Goal: Communication & Community: Share content

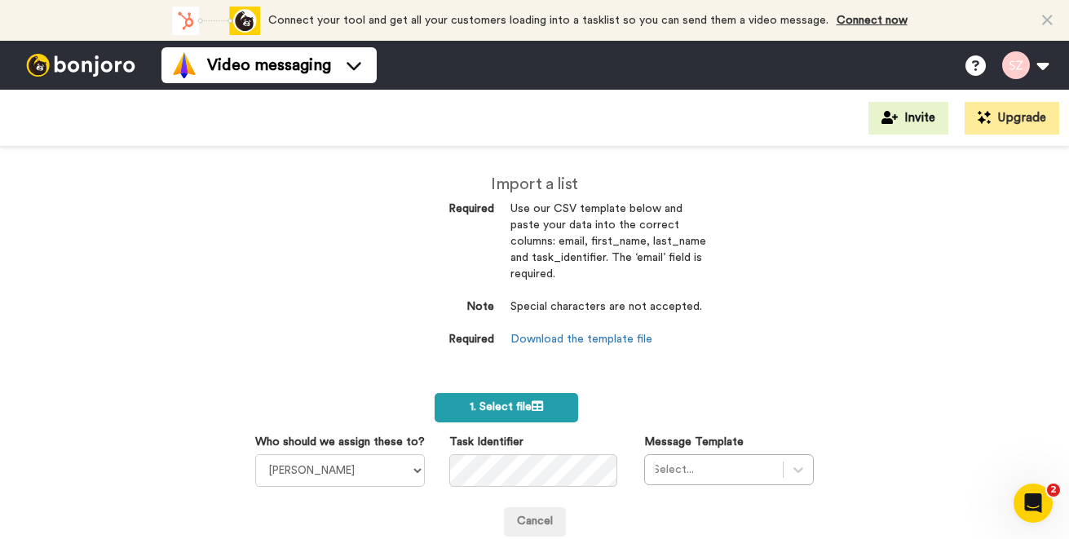
click at [475, 401] on span "1. Select file" at bounding box center [506, 406] width 73 height 11
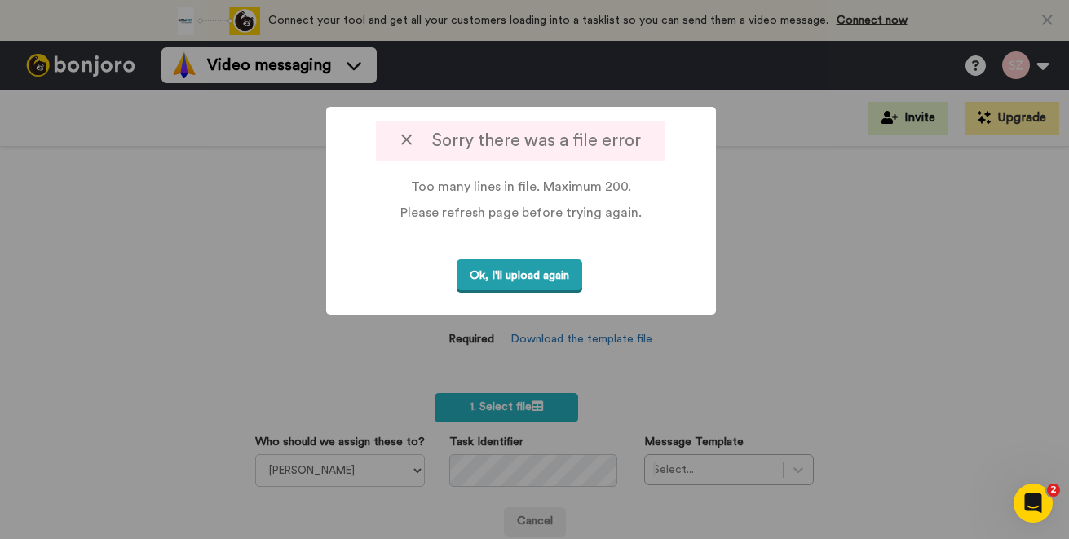
click at [536, 278] on button "Ok, I'll upload again" at bounding box center [520, 275] width 126 height 33
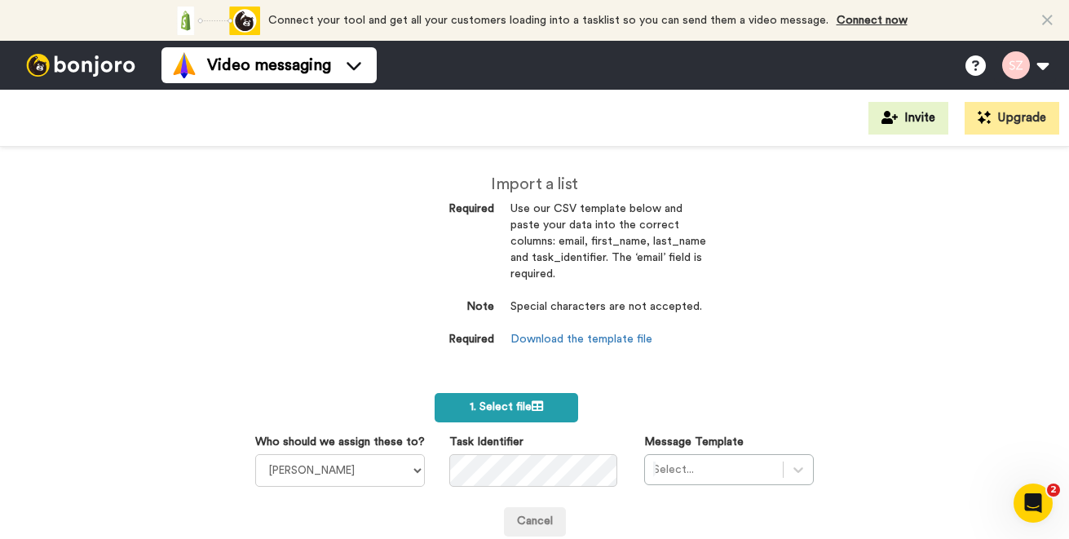
click at [499, 402] on span "1. Select file" at bounding box center [506, 406] width 73 height 11
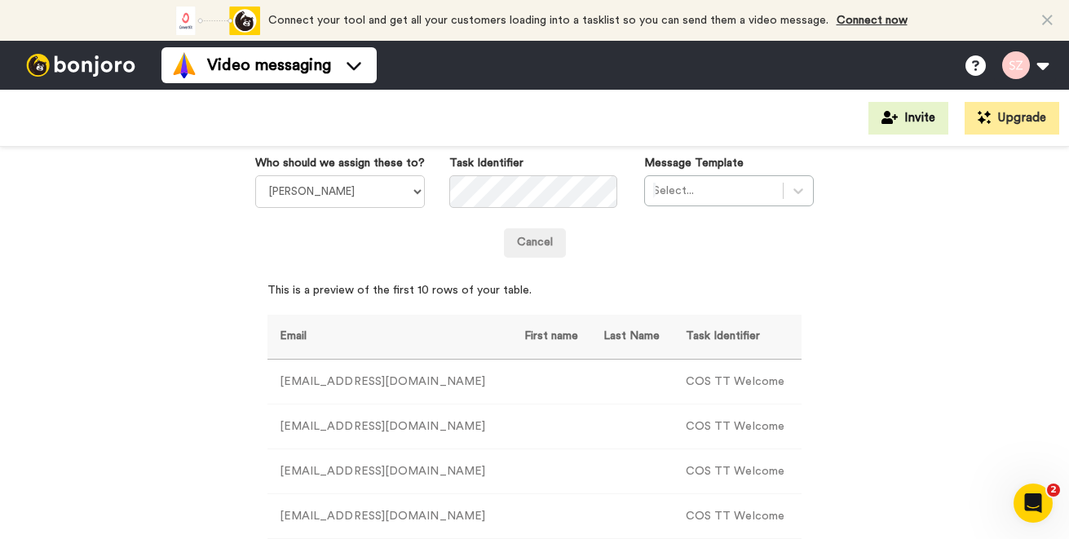
scroll to position [284, 0]
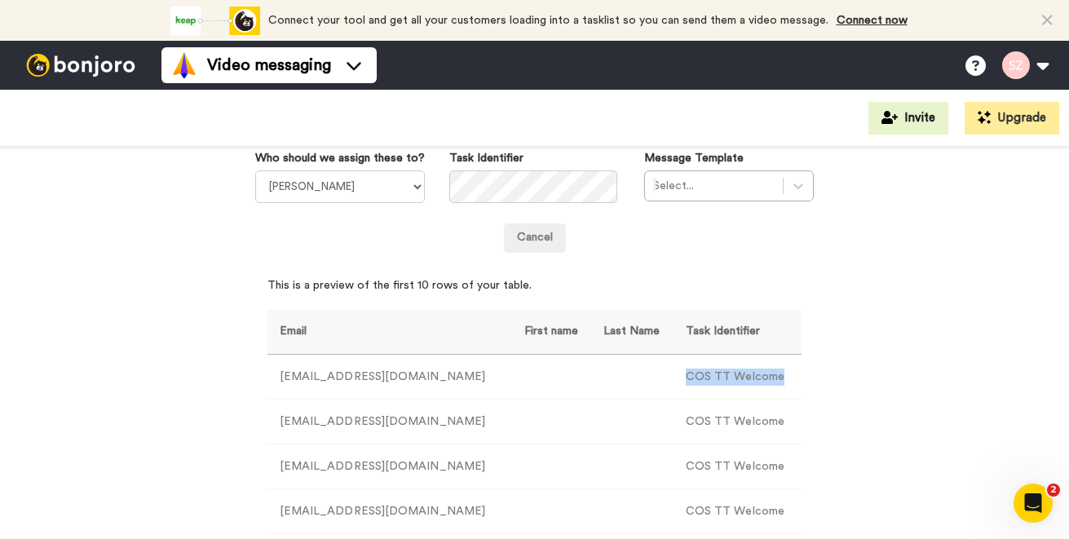
drag, startPoint x: 663, startPoint y: 372, endPoint x: 762, endPoint y: 374, distance: 98.7
click at [762, 374] on td "COS TT Welcome" at bounding box center [737, 377] width 128 height 45
drag, startPoint x: 762, startPoint y: 374, endPoint x: 731, endPoint y: 377, distance: 30.3
copy td "COS TT Welcome"
click at [790, 185] on icon at bounding box center [798, 186] width 16 height 16
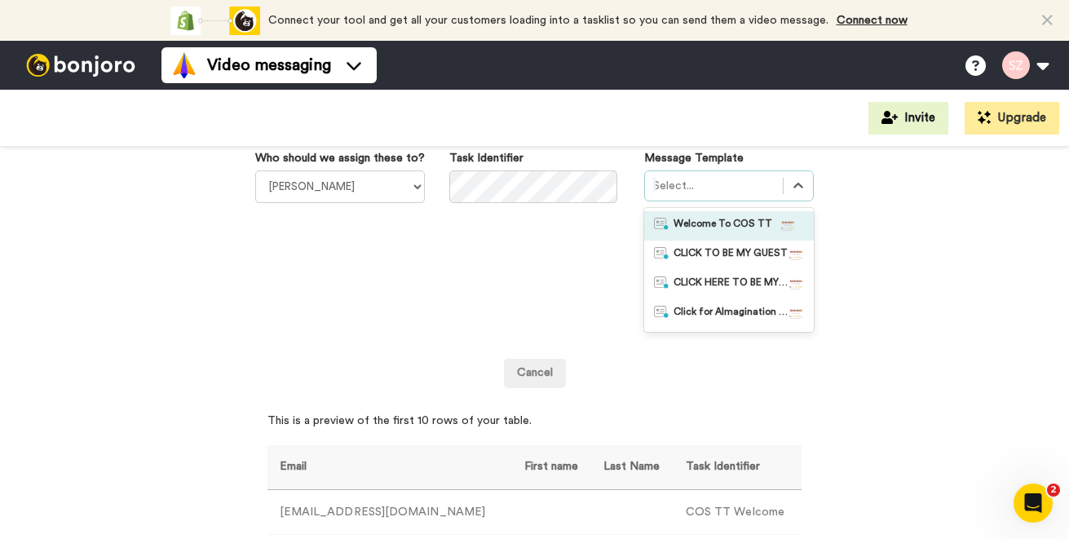
click at [744, 216] on div "Welcome To COS TT" at bounding box center [729, 225] width 170 height 29
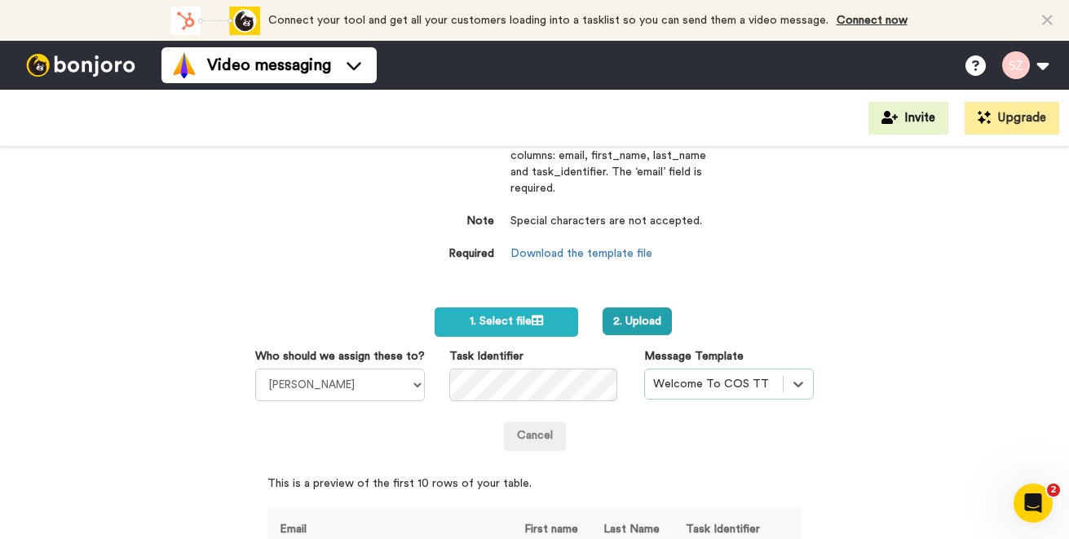
scroll to position [83, 0]
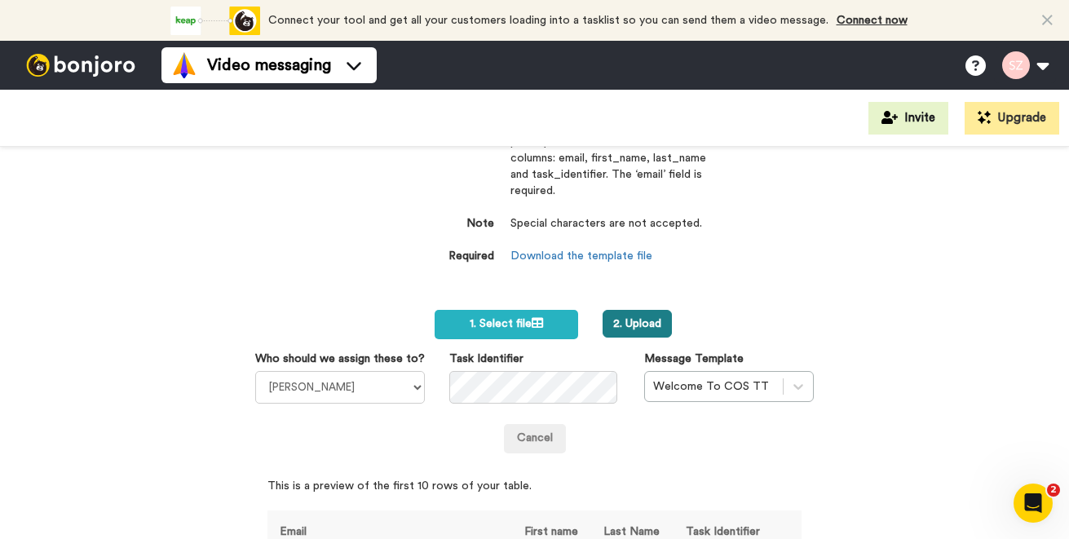
click at [641, 316] on button "2. Upload" at bounding box center [637, 324] width 69 height 28
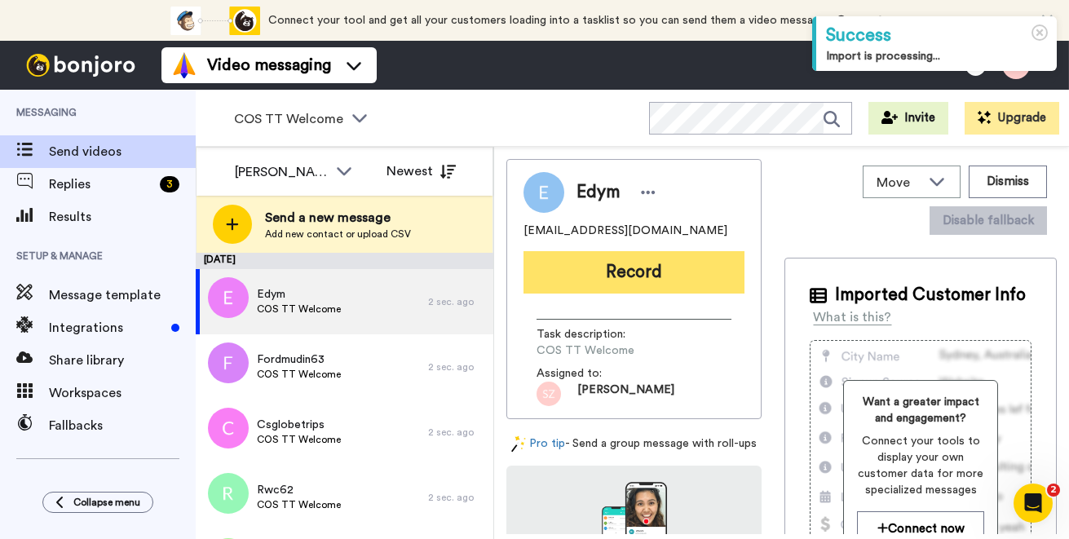
click at [665, 274] on button "Record" at bounding box center [633, 272] width 221 height 42
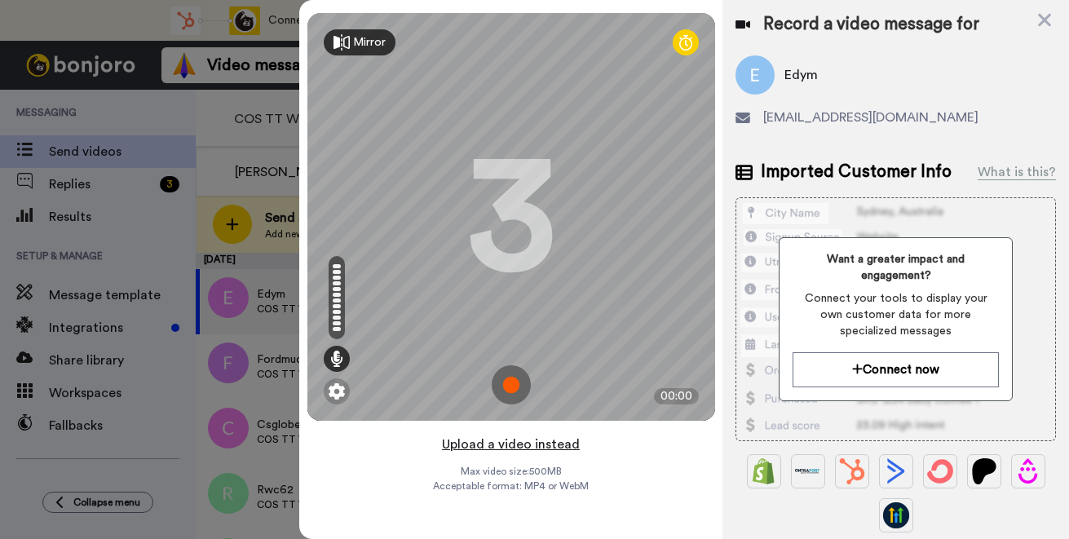
click at [517, 447] on button "Upload a video instead" at bounding box center [511, 444] width 148 height 21
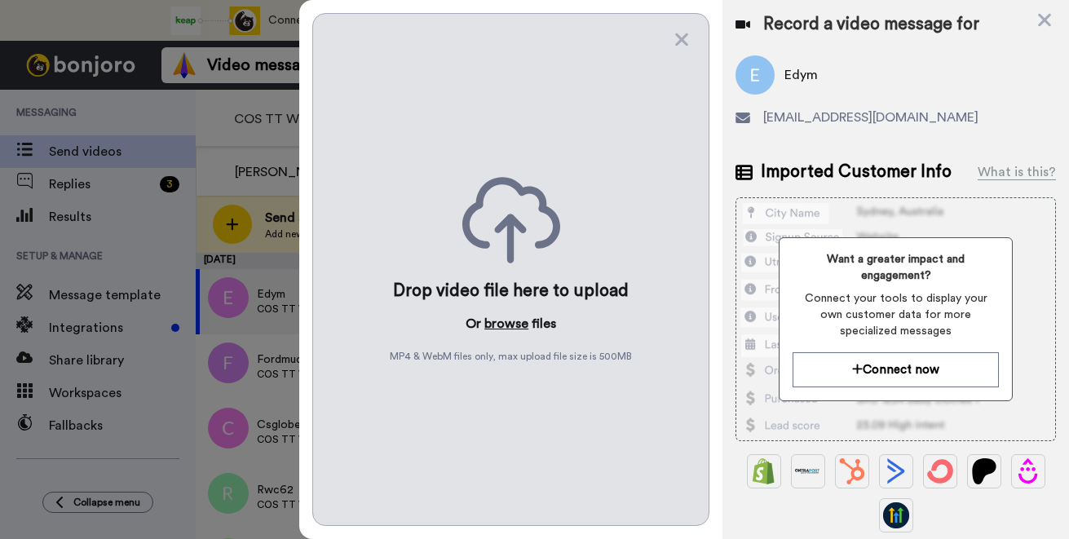
click at [502, 320] on button "browse" at bounding box center [506, 324] width 44 height 20
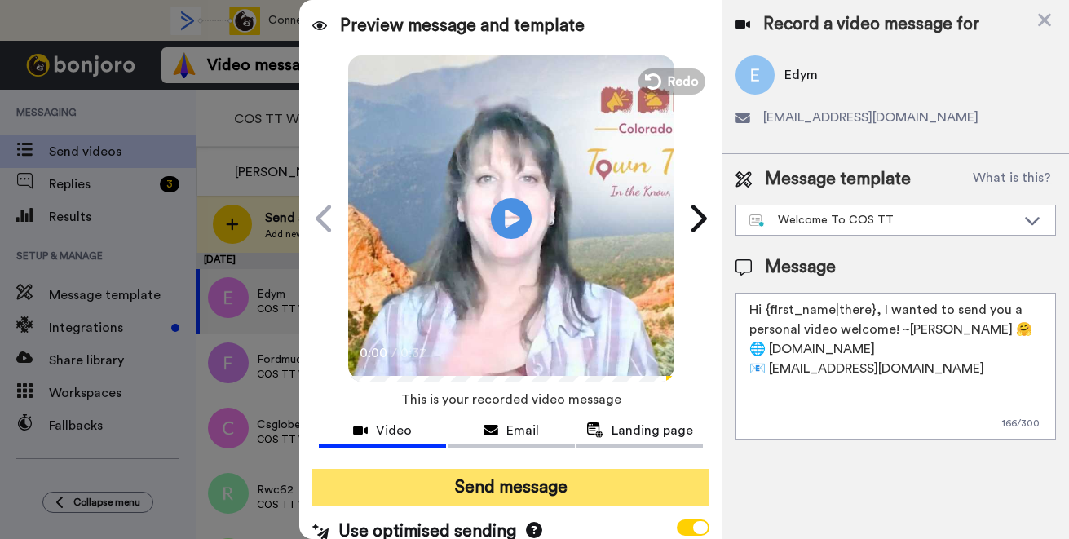
click at [504, 492] on button "Send message" at bounding box center [510, 488] width 397 height 38
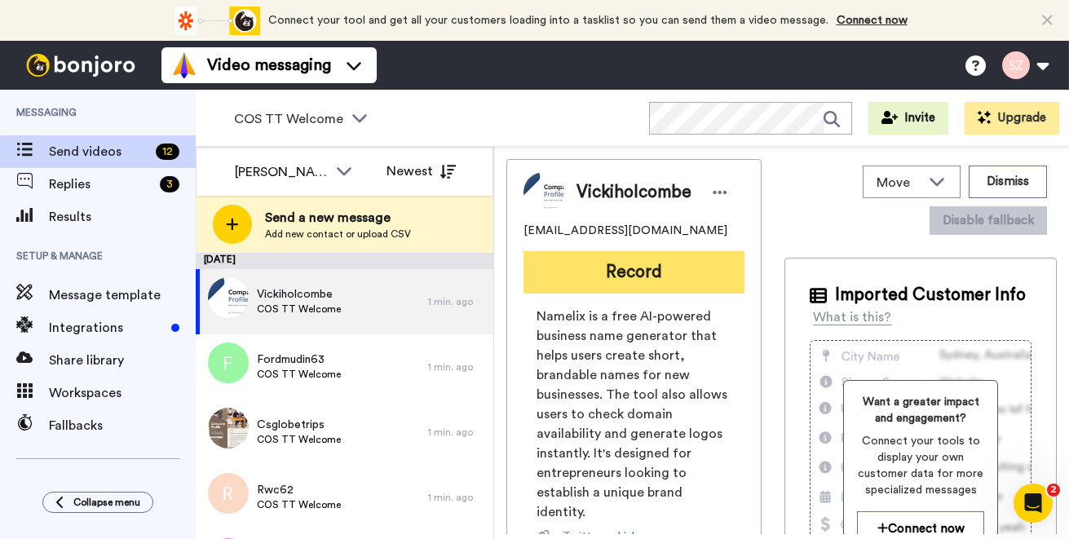
click at [606, 280] on button "Record" at bounding box center [633, 272] width 221 height 42
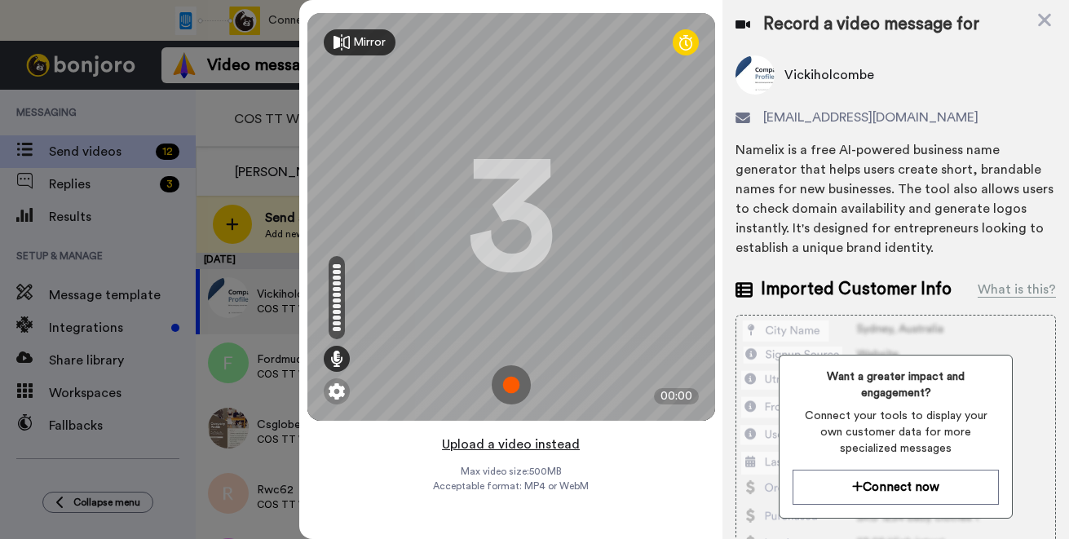
click at [506, 445] on button "Upload a video instead" at bounding box center [511, 444] width 148 height 21
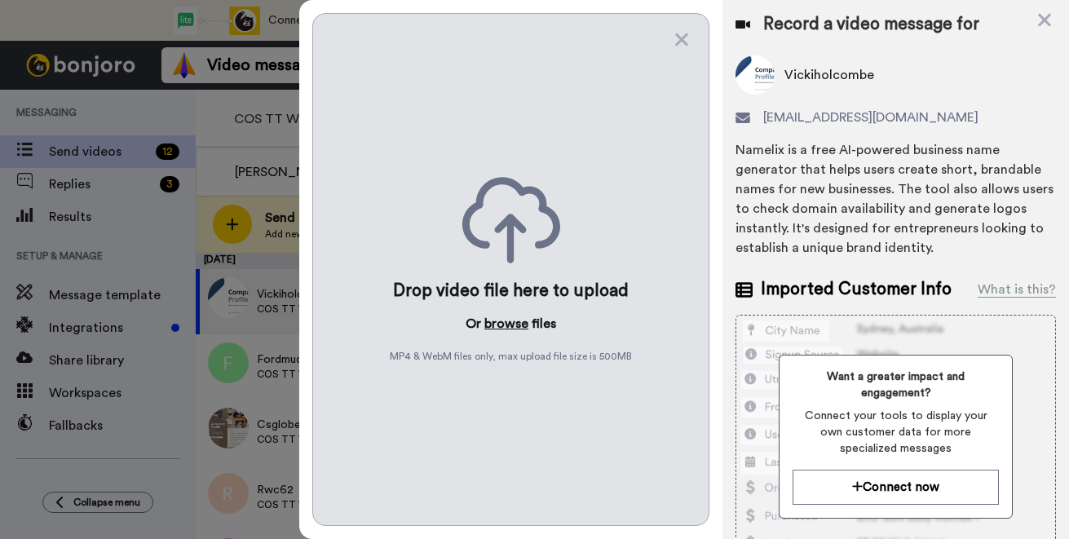
click at [504, 322] on button "browse" at bounding box center [506, 324] width 44 height 20
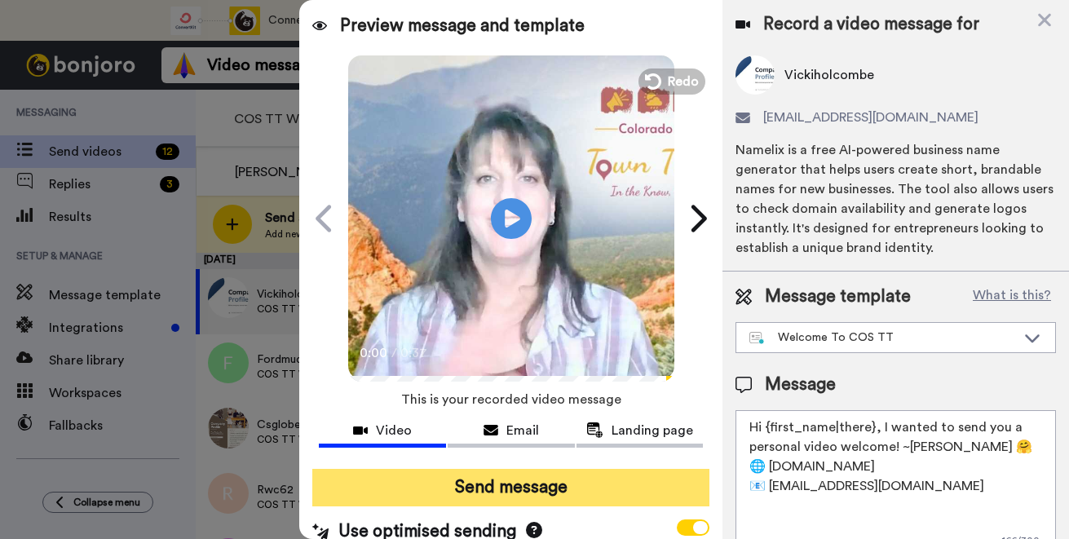
click at [490, 487] on button "Send message" at bounding box center [510, 488] width 397 height 38
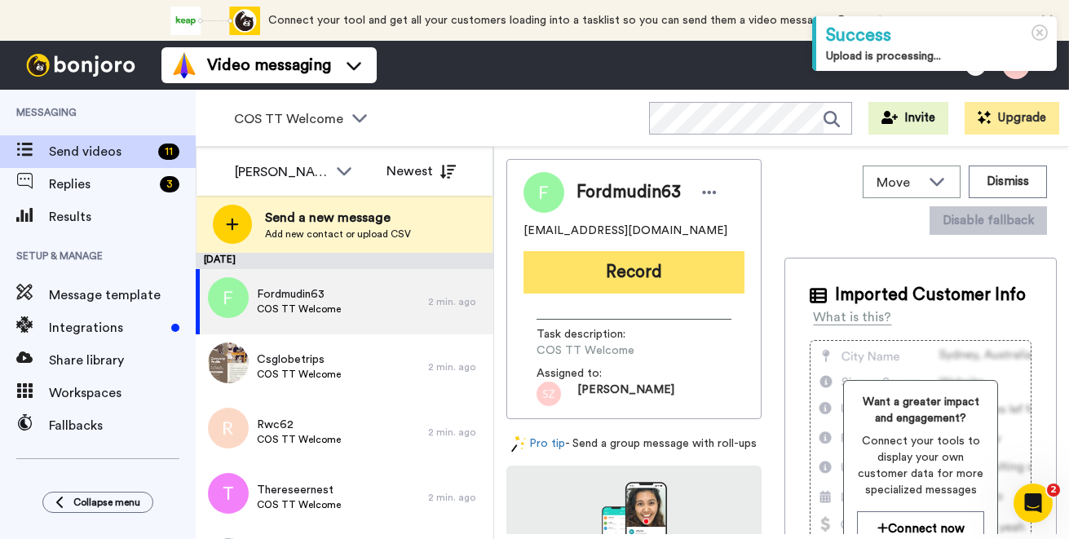
click at [622, 273] on button "Record" at bounding box center [633, 272] width 221 height 42
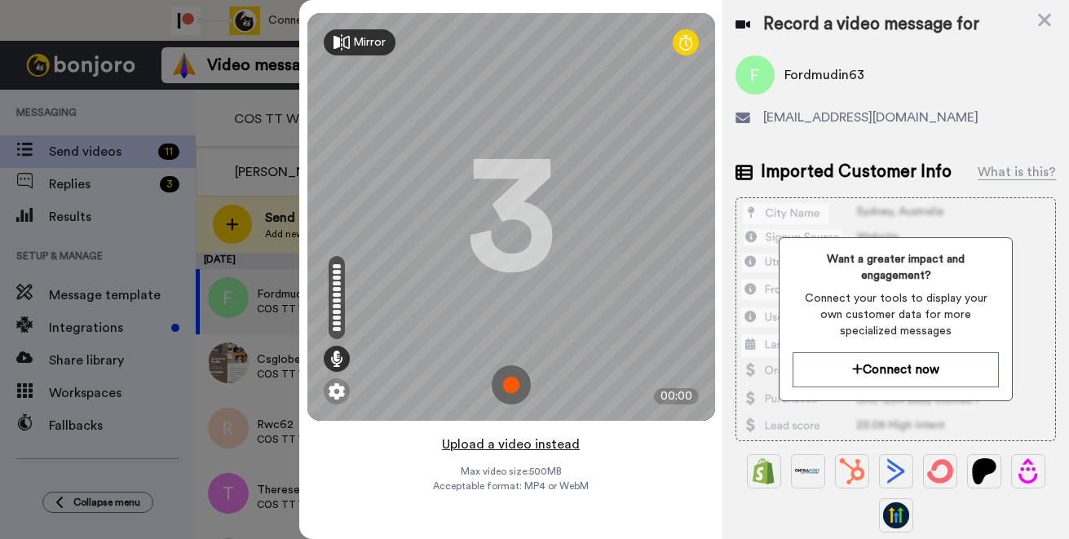
click at [505, 446] on button "Upload a video instead" at bounding box center [511, 444] width 148 height 21
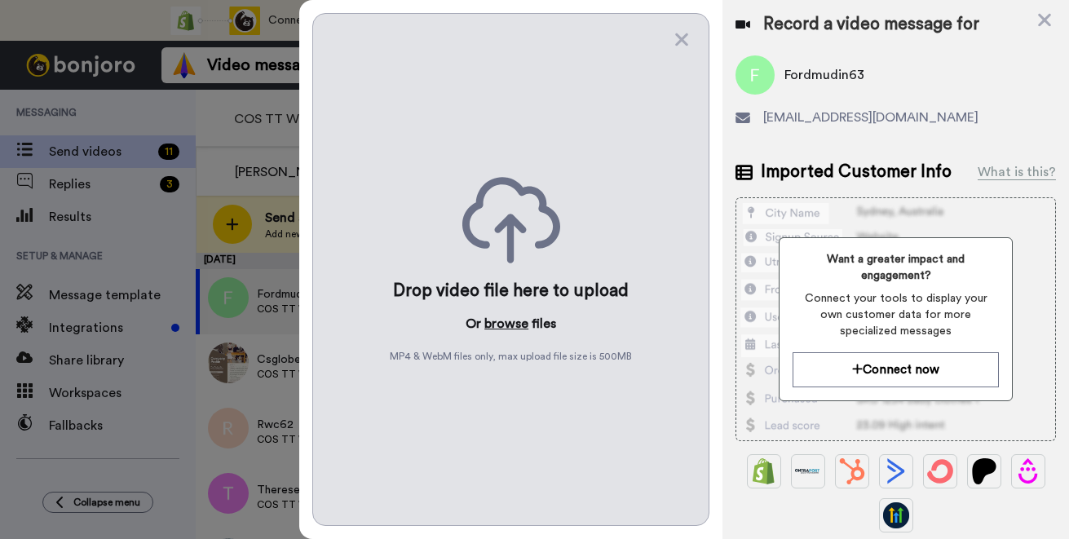
click at [507, 324] on button "browse" at bounding box center [506, 324] width 44 height 20
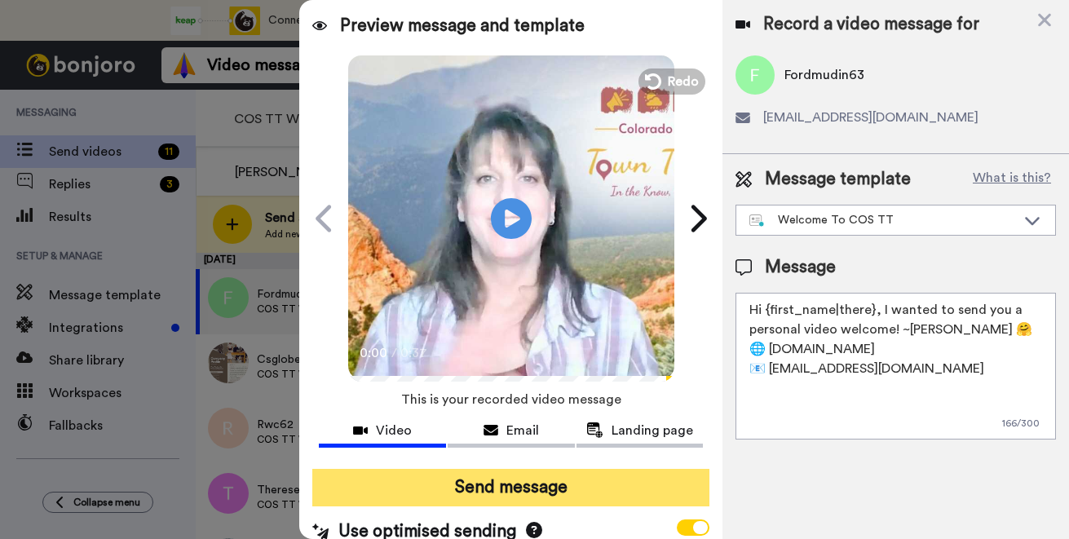
click at [484, 488] on button "Send message" at bounding box center [510, 488] width 397 height 38
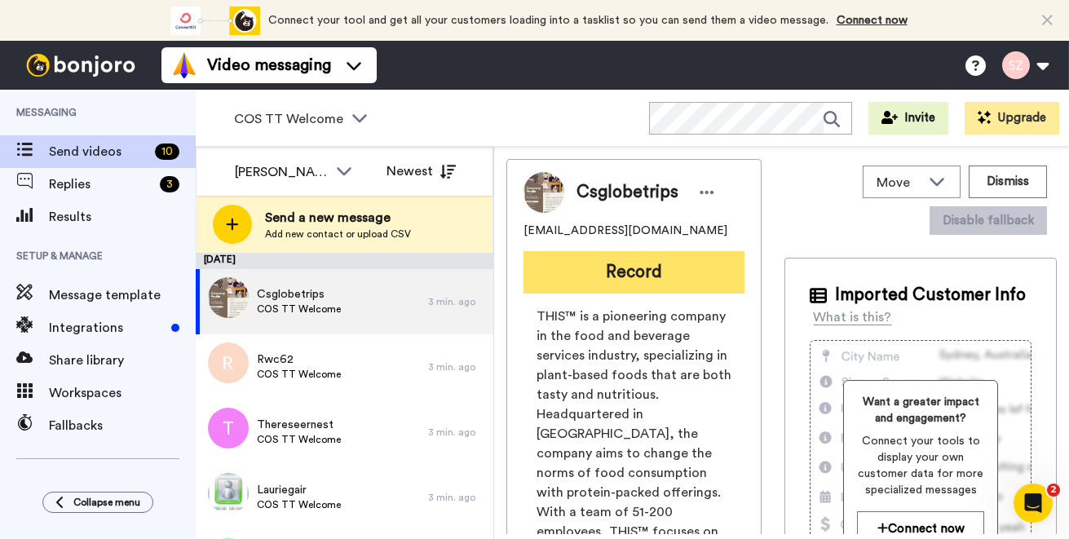
click at [605, 277] on button "Record" at bounding box center [633, 272] width 221 height 42
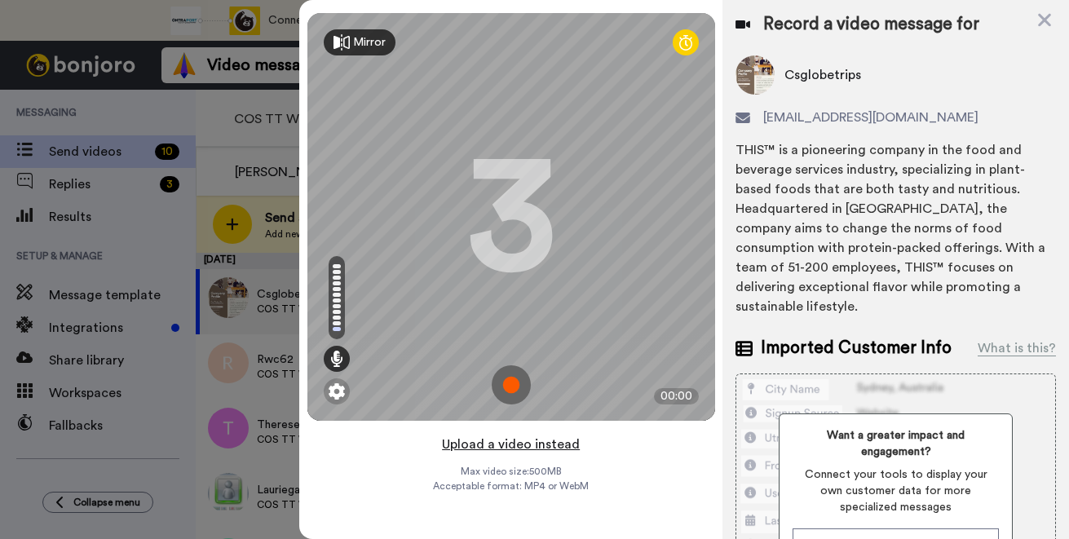
click at [509, 446] on button "Upload a video instead" at bounding box center [511, 444] width 148 height 21
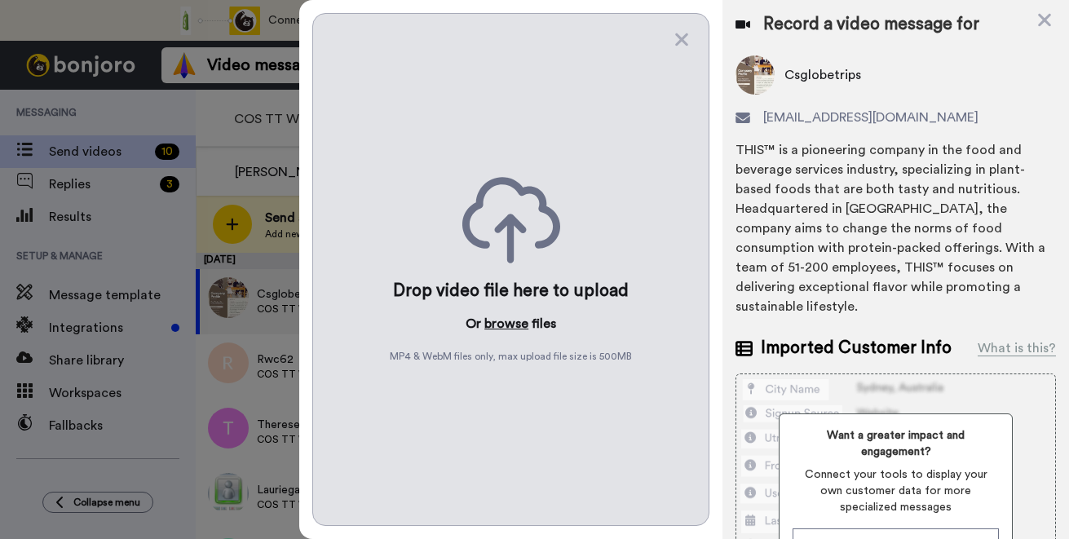
click at [511, 325] on button "browse" at bounding box center [506, 324] width 44 height 20
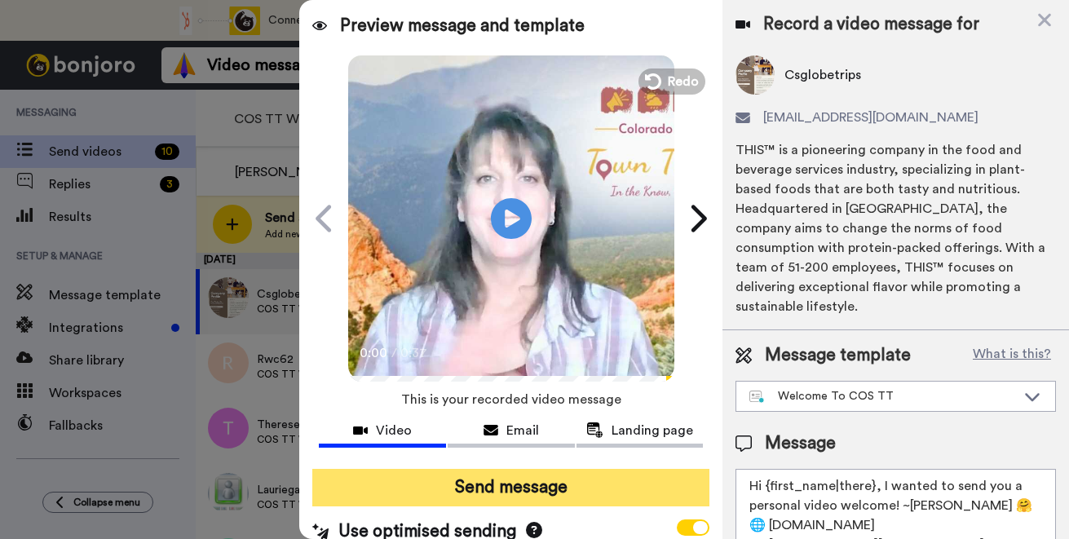
click at [528, 481] on button "Send message" at bounding box center [510, 488] width 397 height 38
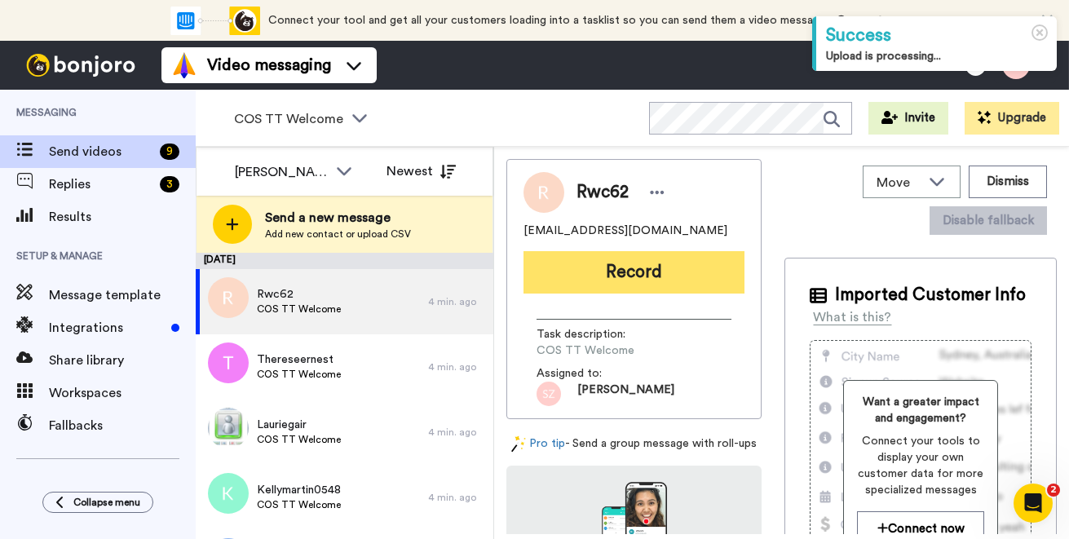
click at [613, 280] on button "Record" at bounding box center [633, 272] width 221 height 42
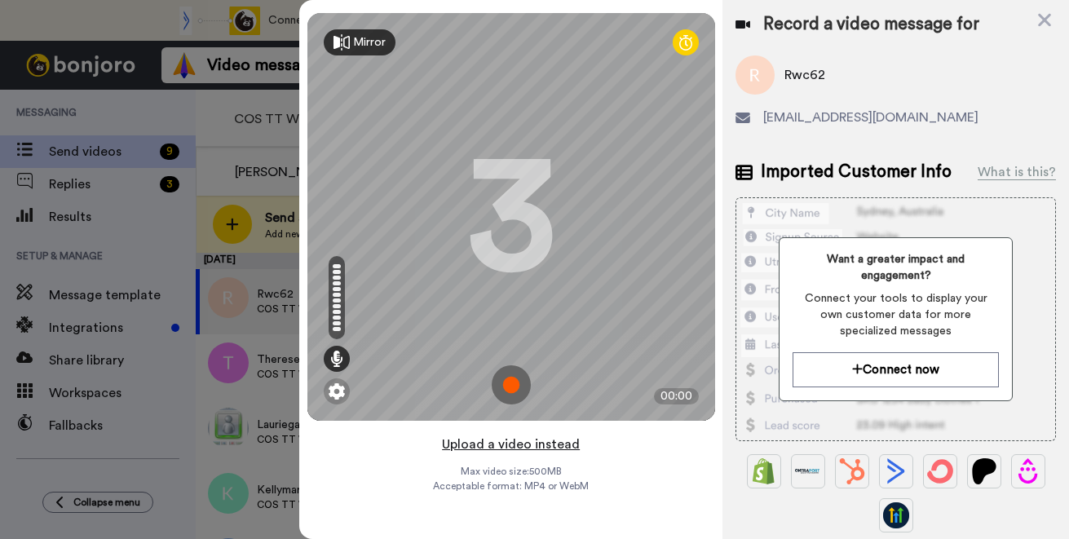
click at [490, 444] on button "Upload a video instead" at bounding box center [511, 444] width 148 height 21
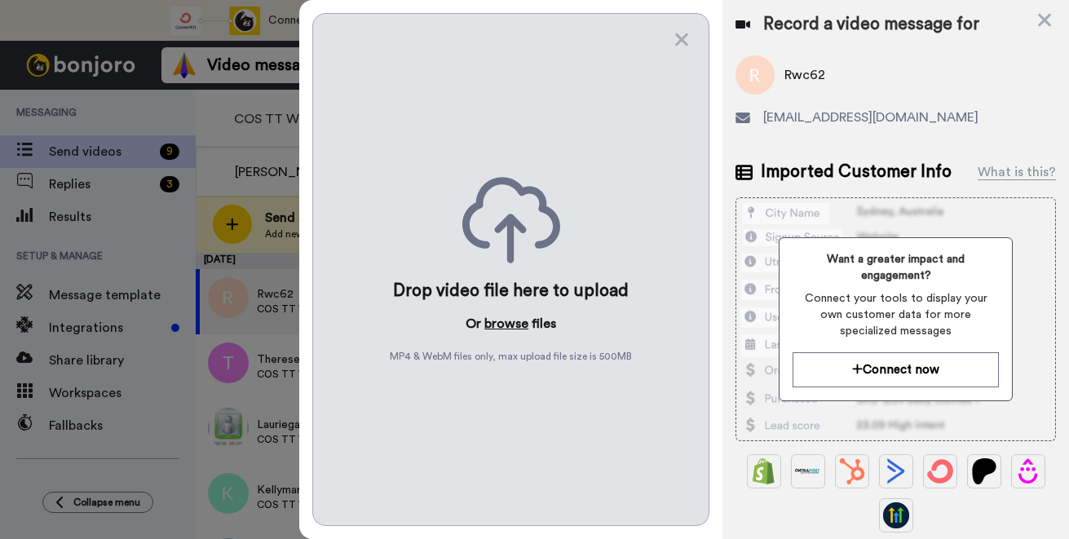
click at [499, 327] on button "browse" at bounding box center [506, 324] width 44 height 20
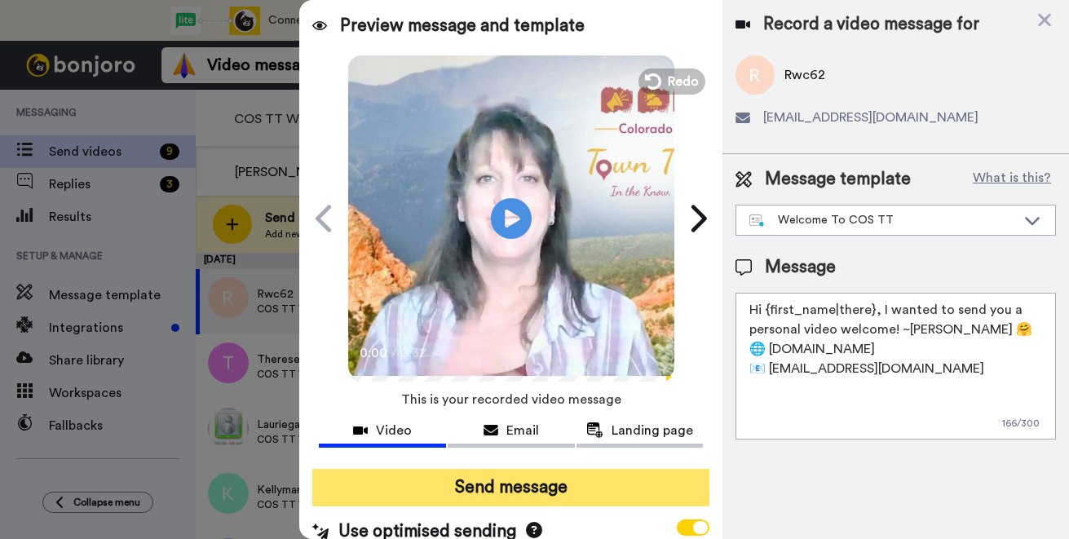
click at [488, 496] on button "Send message" at bounding box center [510, 488] width 397 height 38
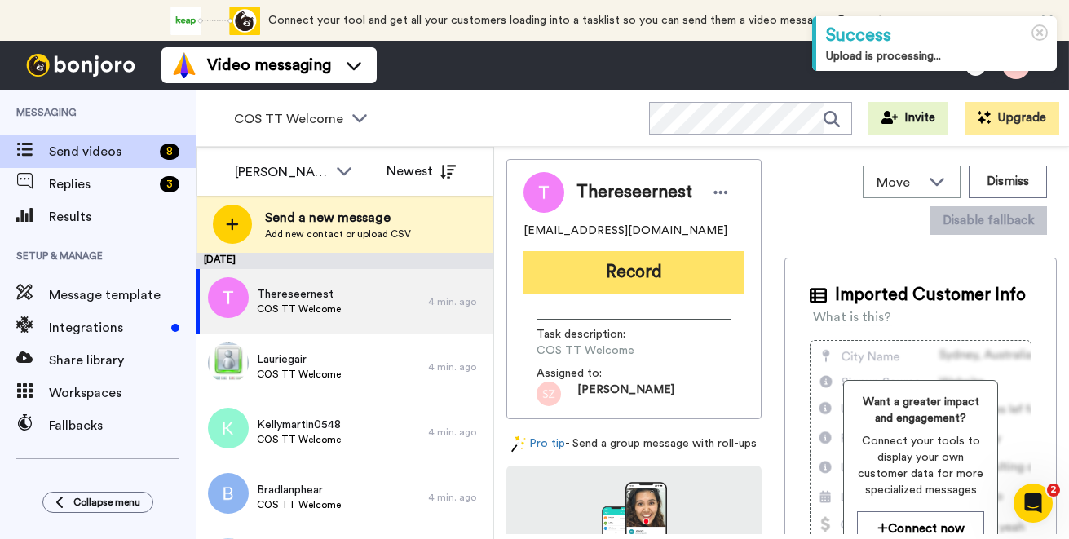
click at [598, 279] on button "Record" at bounding box center [633, 272] width 221 height 42
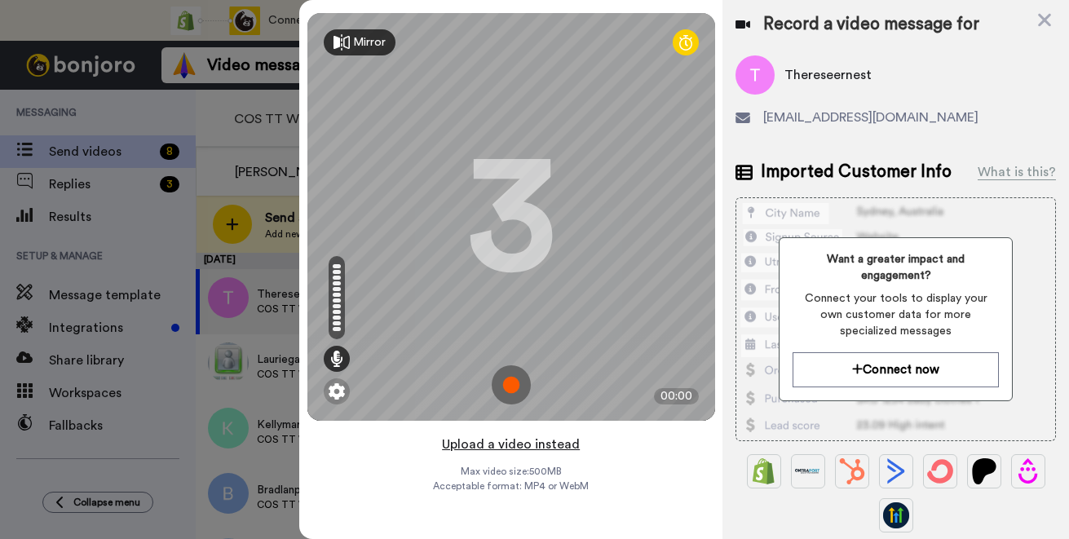
click at [485, 445] on button "Upload a video instead" at bounding box center [511, 444] width 148 height 21
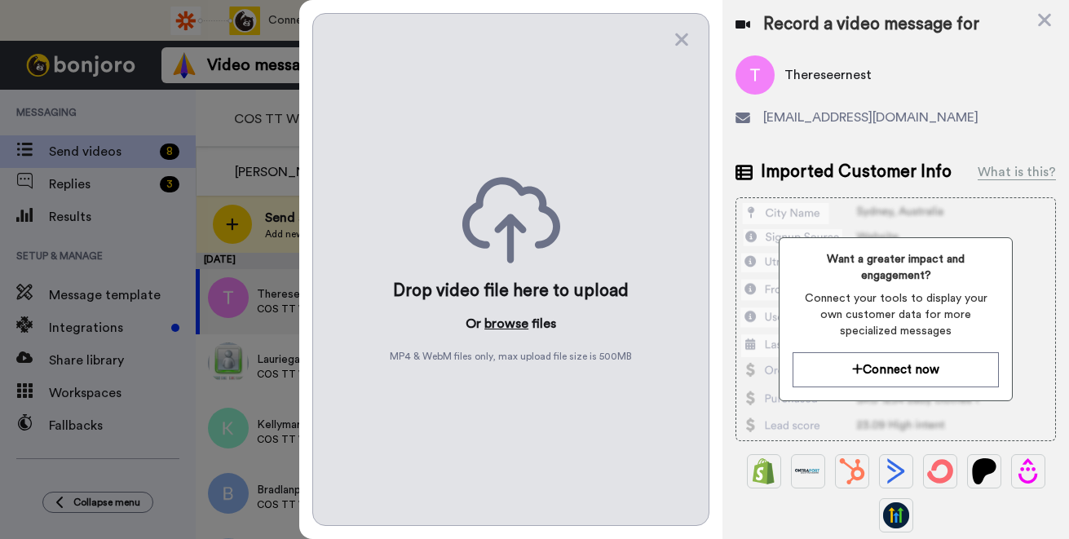
click at [511, 324] on button "browse" at bounding box center [506, 324] width 44 height 20
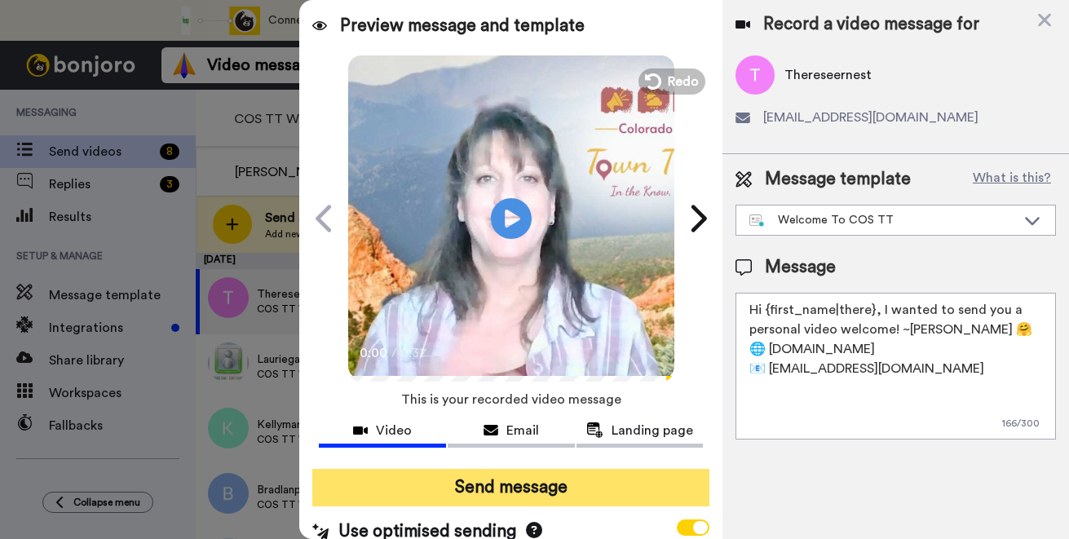
click at [492, 480] on button "Send message" at bounding box center [510, 488] width 397 height 38
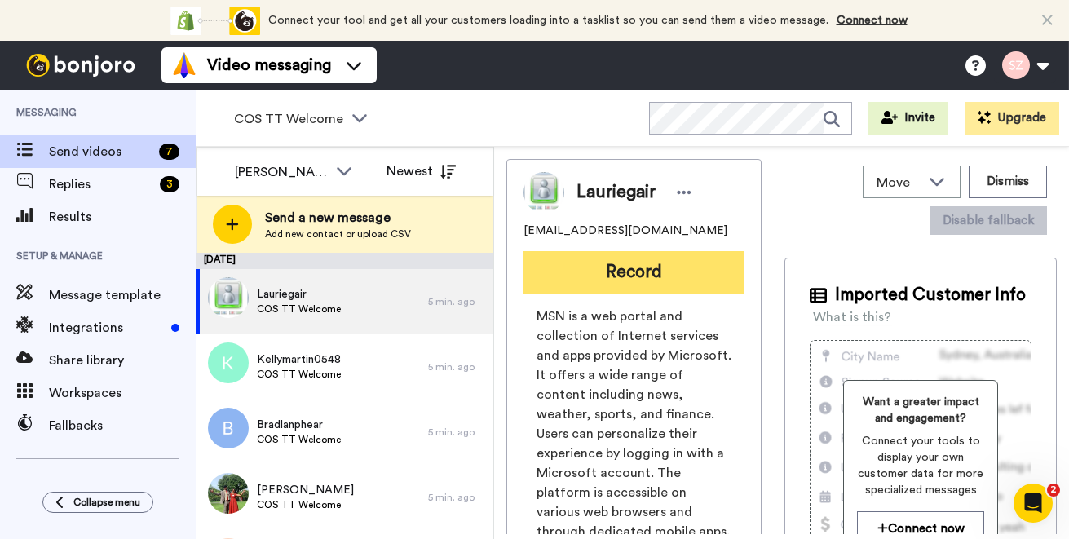
click at [640, 271] on button "Record" at bounding box center [633, 272] width 221 height 42
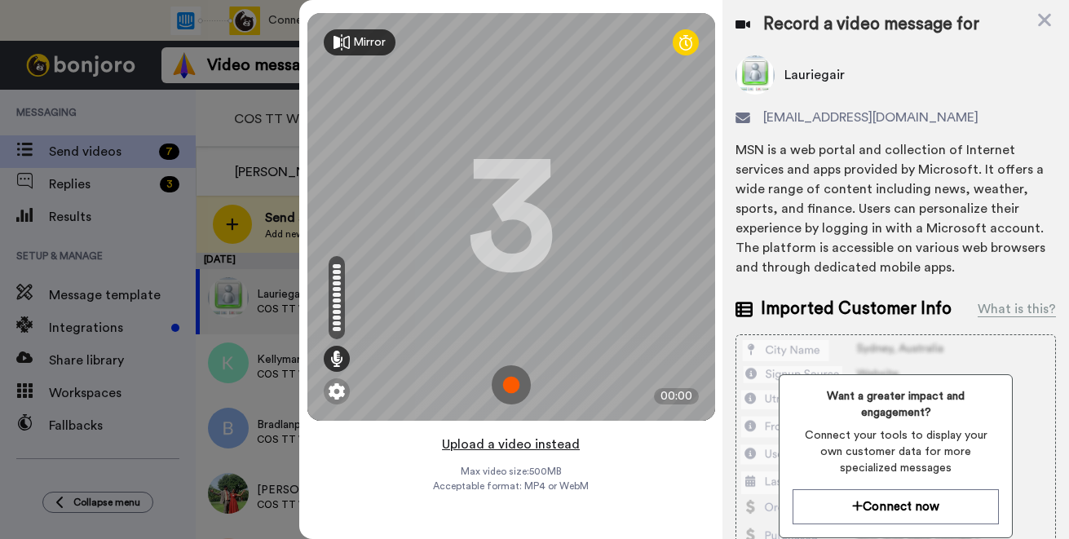
click at [503, 445] on button "Upload a video instead" at bounding box center [511, 444] width 148 height 21
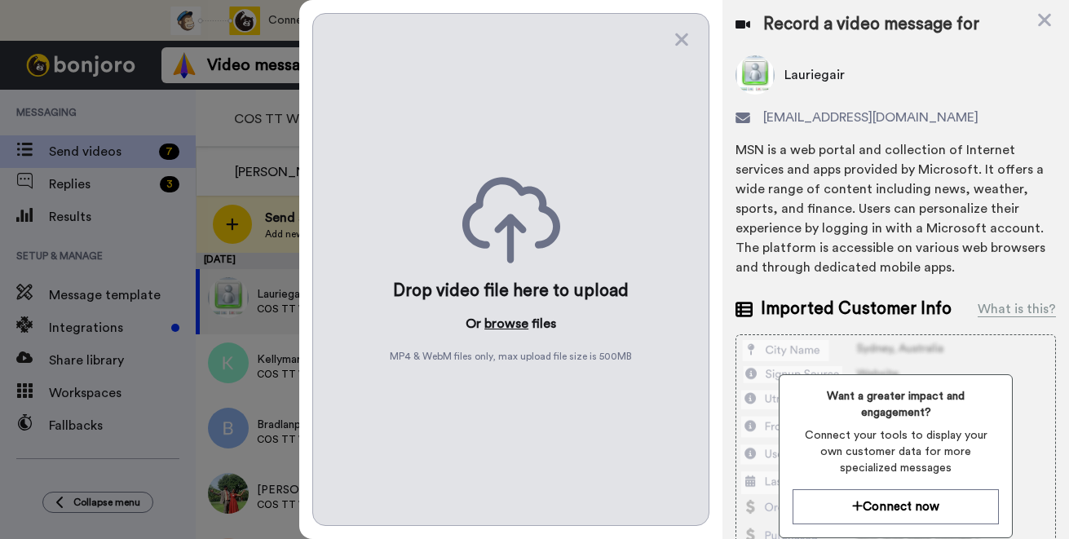
click at [506, 320] on button "browse" at bounding box center [506, 324] width 44 height 20
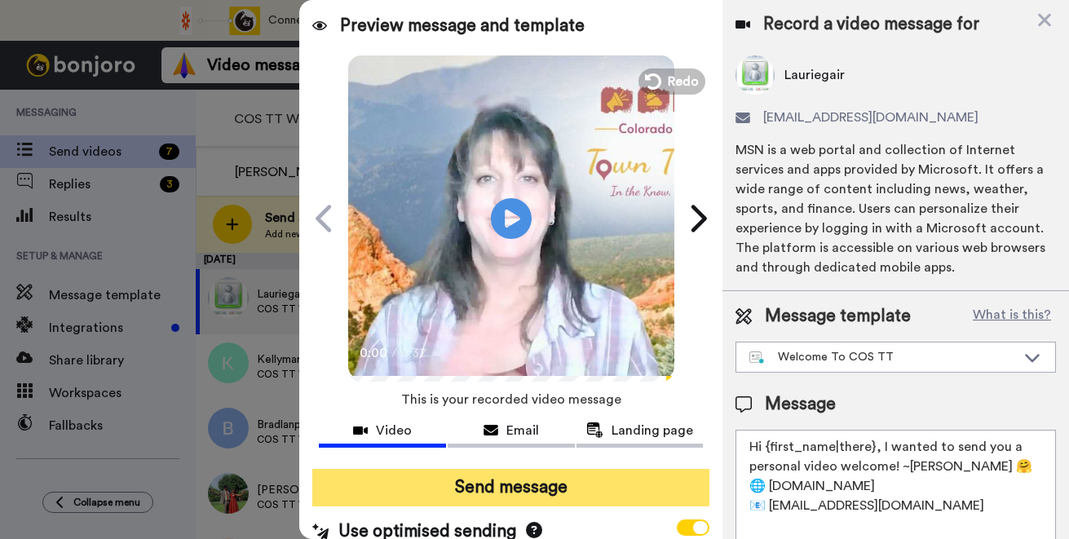
click at [483, 482] on button "Send message" at bounding box center [510, 488] width 397 height 38
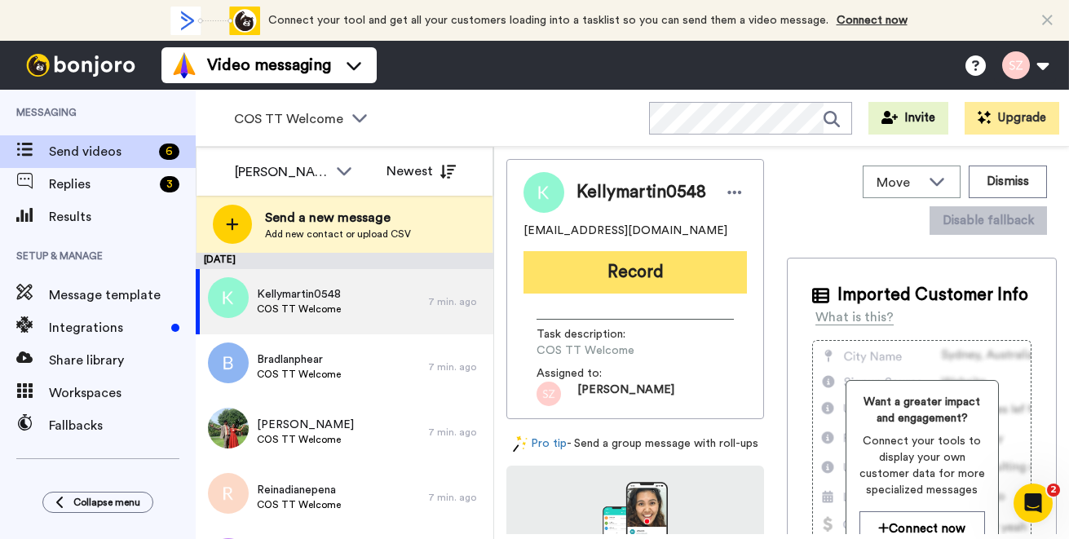
click at [620, 275] on button "Record" at bounding box center [634, 272] width 223 height 42
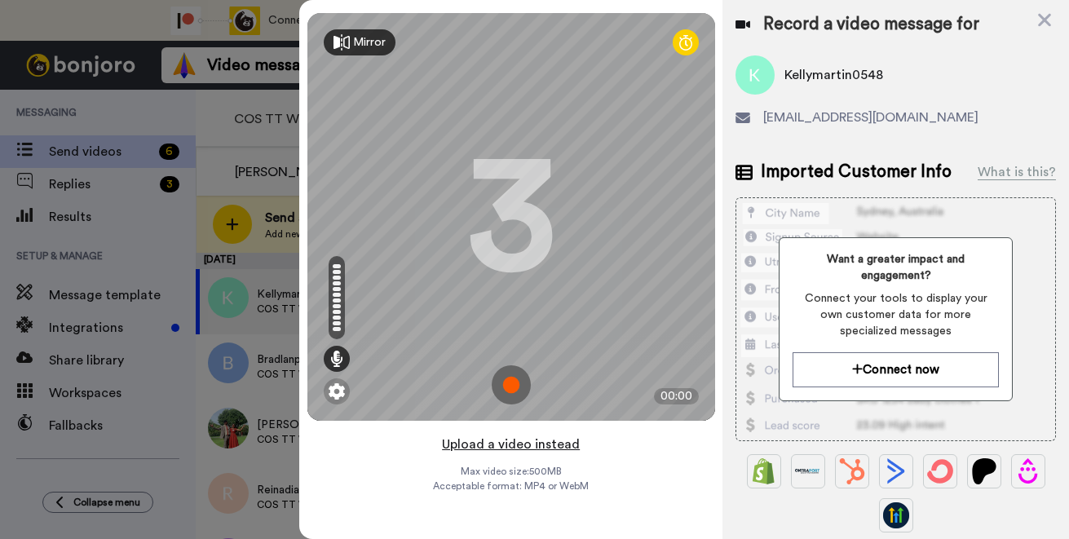
click at [546, 443] on button "Upload a video instead" at bounding box center [511, 444] width 148 height 21
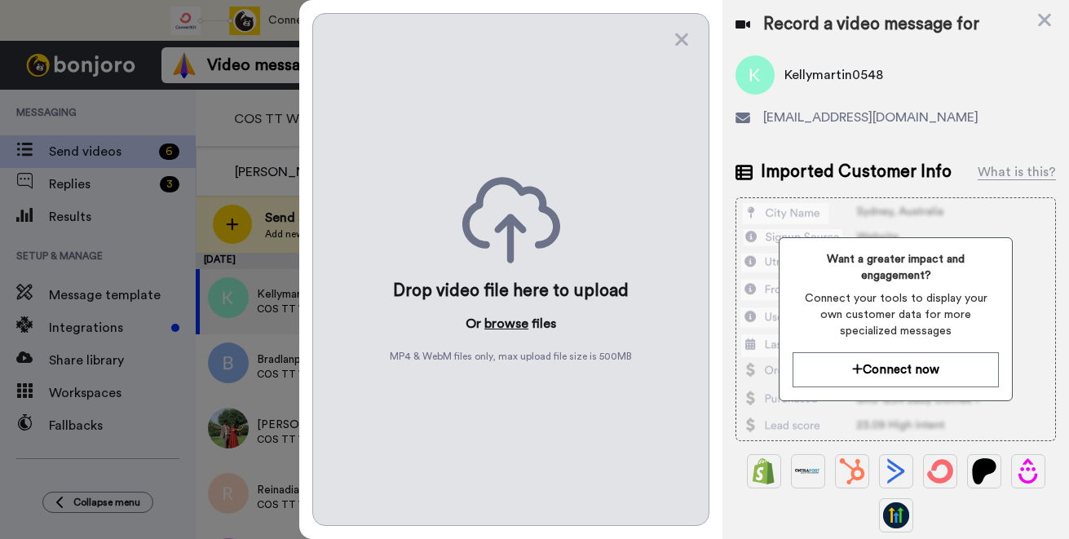
click at [497, 327] on button "browse" at bounding box center [506, 324] width 44 height 20
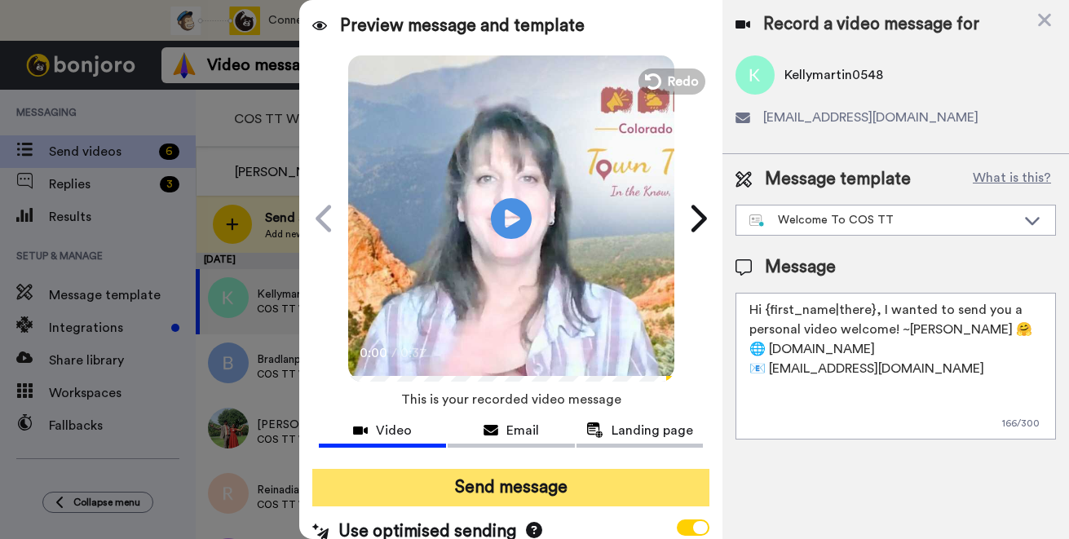
click at [544, 480] on button "Send message" at bounding box center [510, 488] width 397 height 38
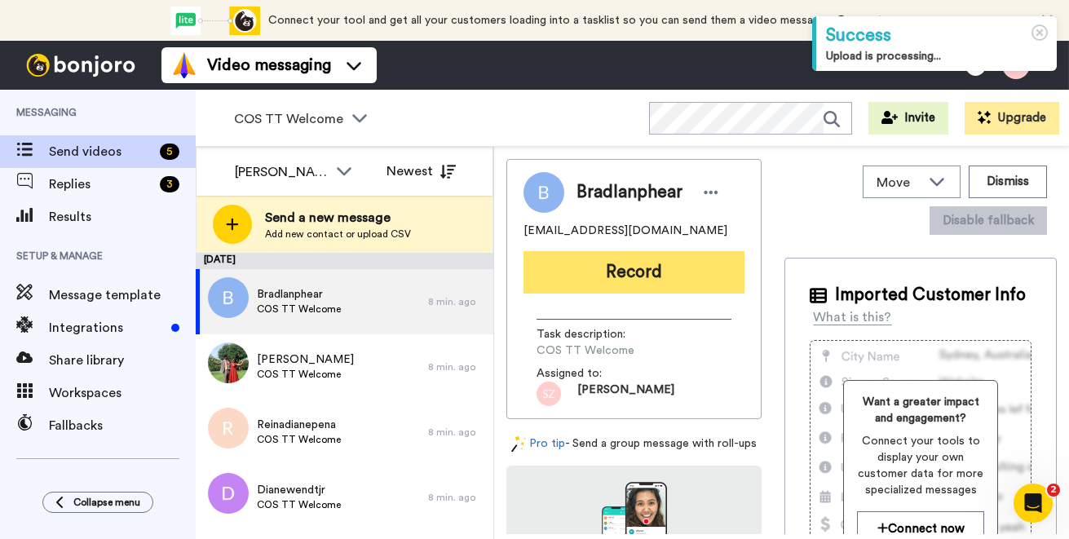
click at [616, 278] on button "Record" at bounding box center [633, 272] width 221 height 42
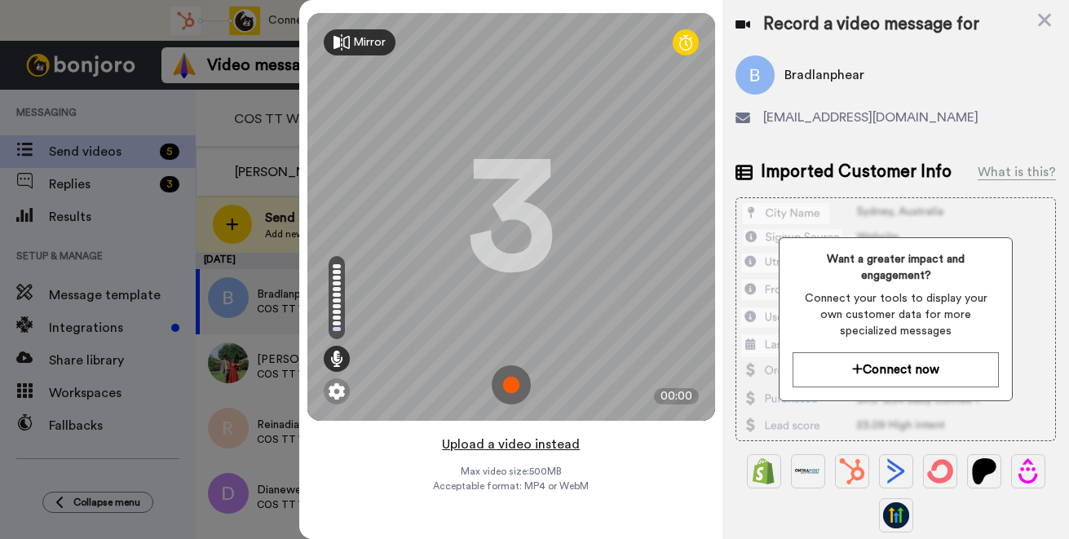
click at [537, 444] on button "Upload a video instead" at bounding box center [511, 444] width 148 height 21
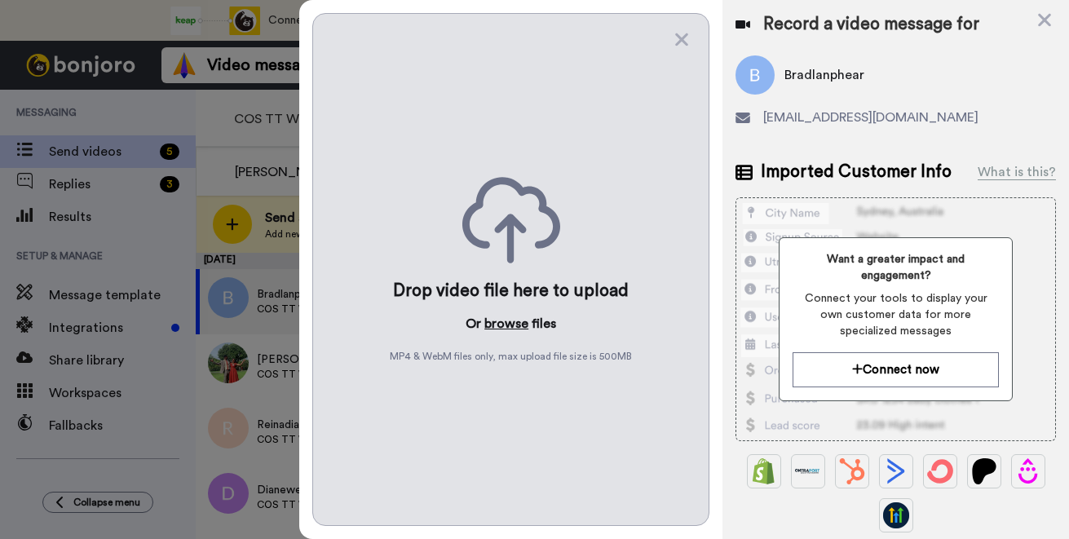
click at [510, 325] on button "browse" at bounding box center [506, 324] width 44 height 20
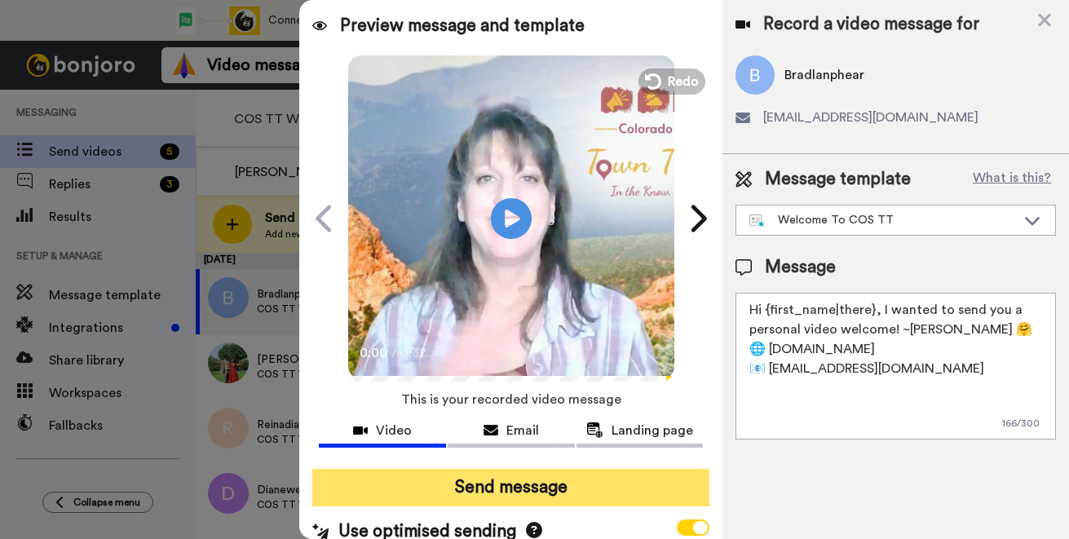
click at [493, 478] on button "Send message" at bounding box center [510, 488] width 397 height 38
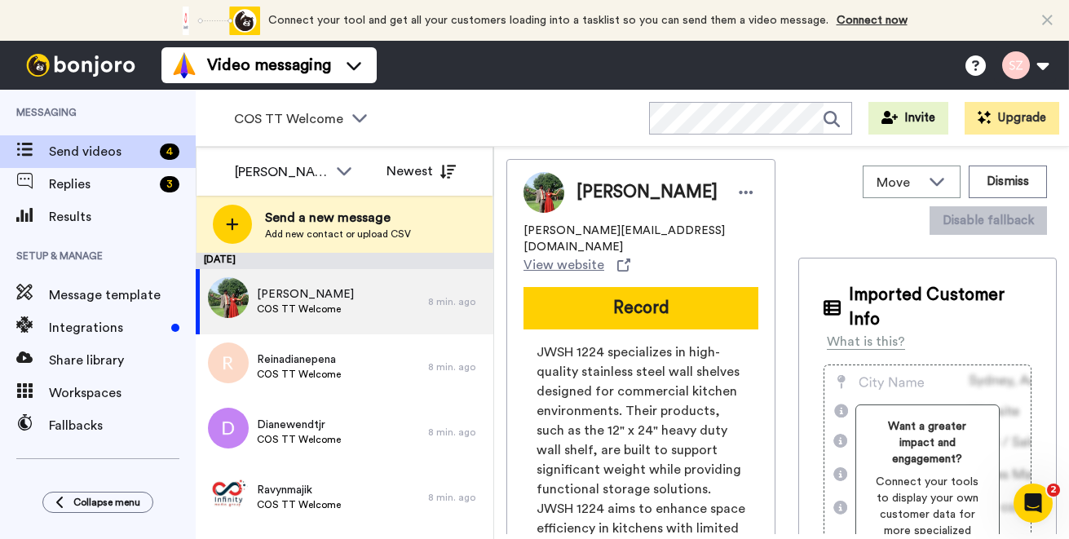
click at [599, 298] on button "Record" at bounding box center [640, 308] width 235 height 42
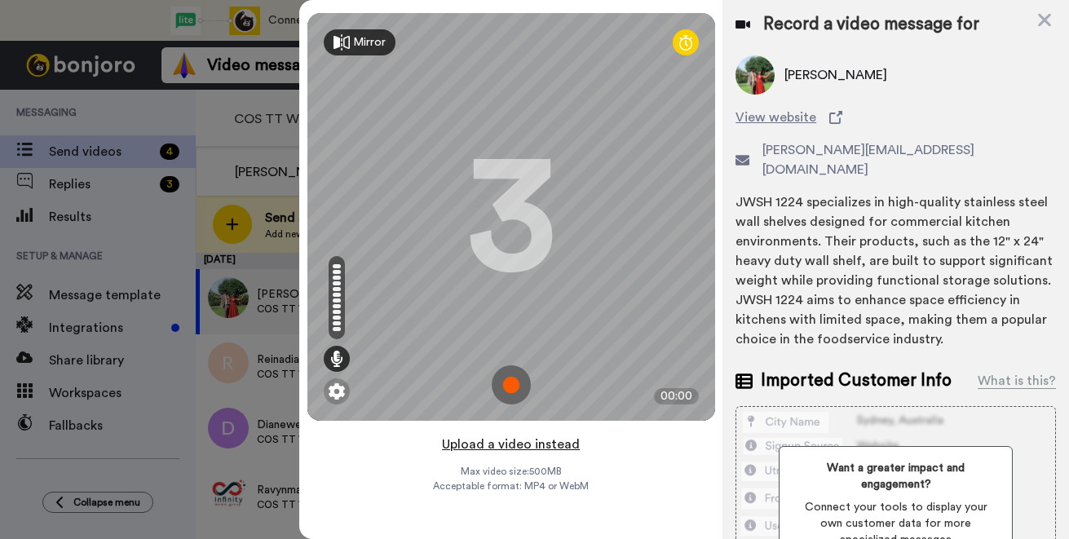
click at [537, 447] on button "Upload a video instead" at bounding box center [511, 444] width 148 height 21
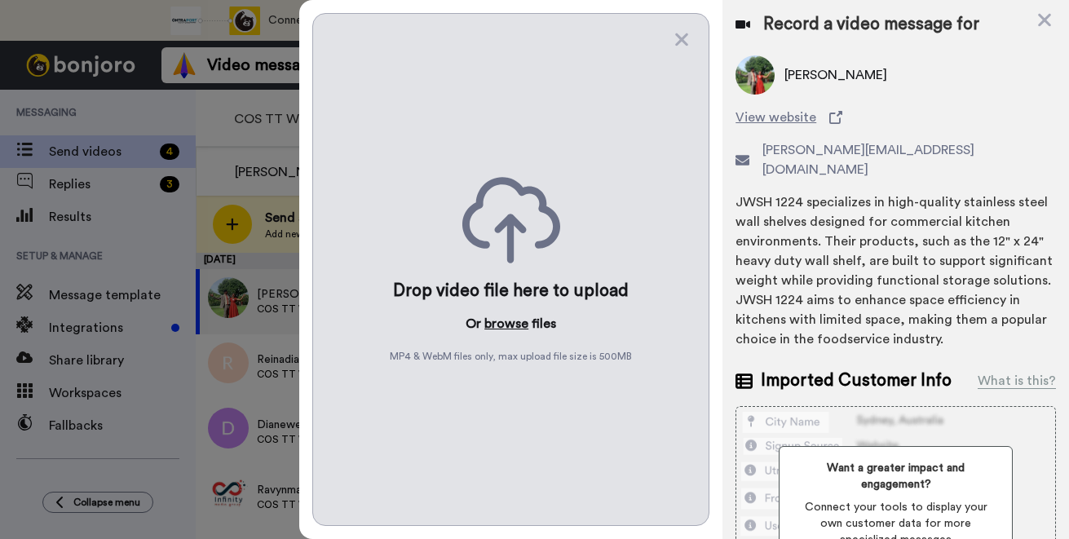
click at [517, 324] on button "browse" at bounding box center [506, 324] width 44 height 20
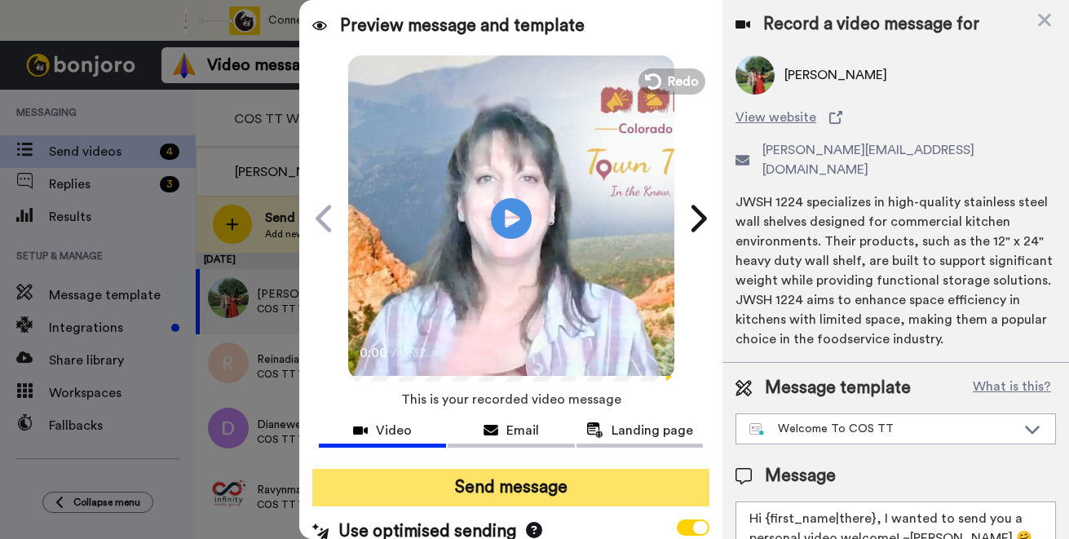
click at [504, 477] on button "Send message" at bounding box center [510, 488] width 397 height 38
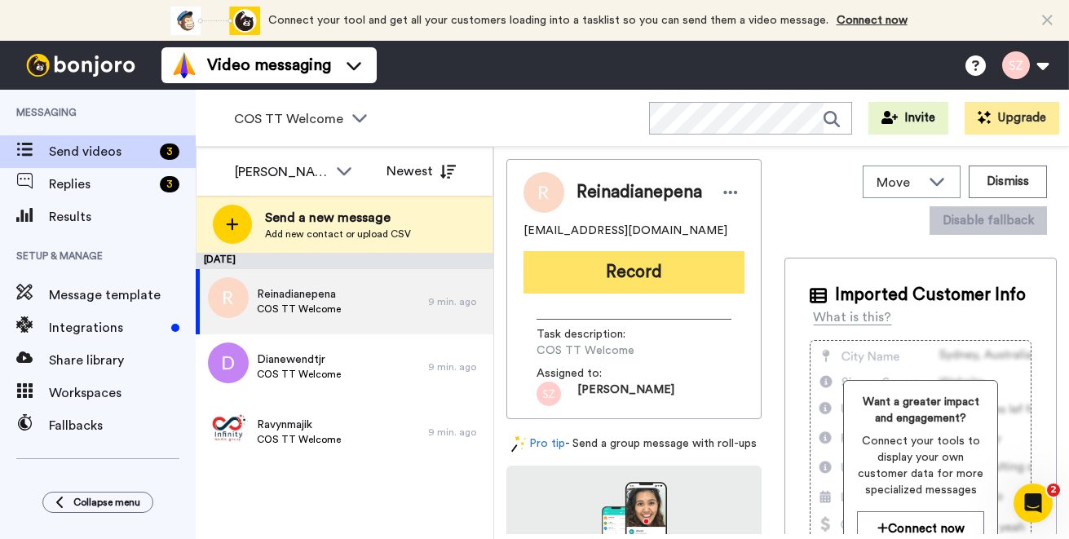
click at [638, 266] on button "Record" at bounding box center [633, 272] width 221 height 42
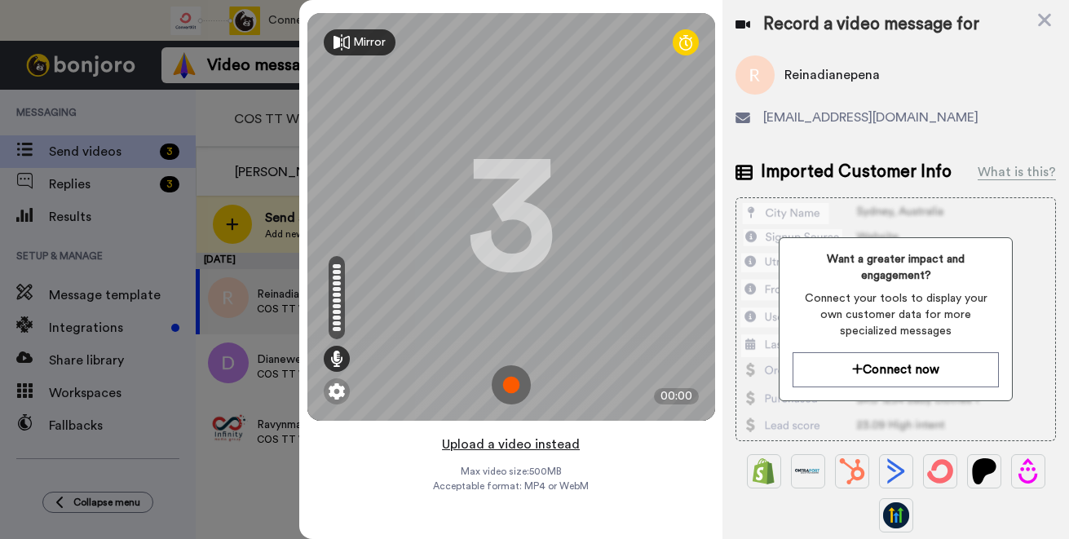
click at [507, 445] on button "Upload a video instead" at bounding box center [511, 444] width 148 height 21
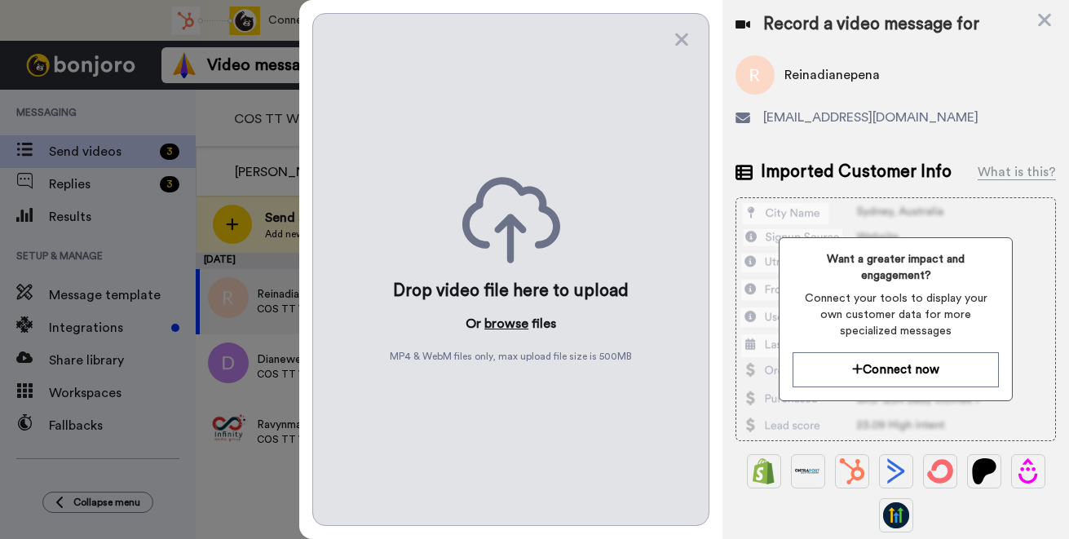
click at [517, 326] on button "browse" at bounding box center [506, 324] width 44 height 20
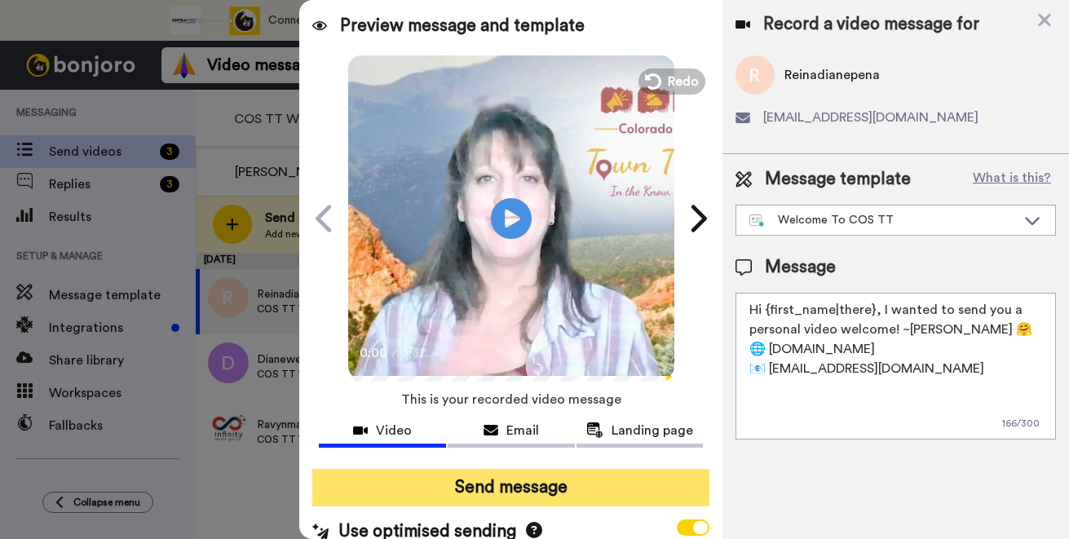
click at [470, 482] on button "Send message" at bounding box center [510, 488] width 397 height 38
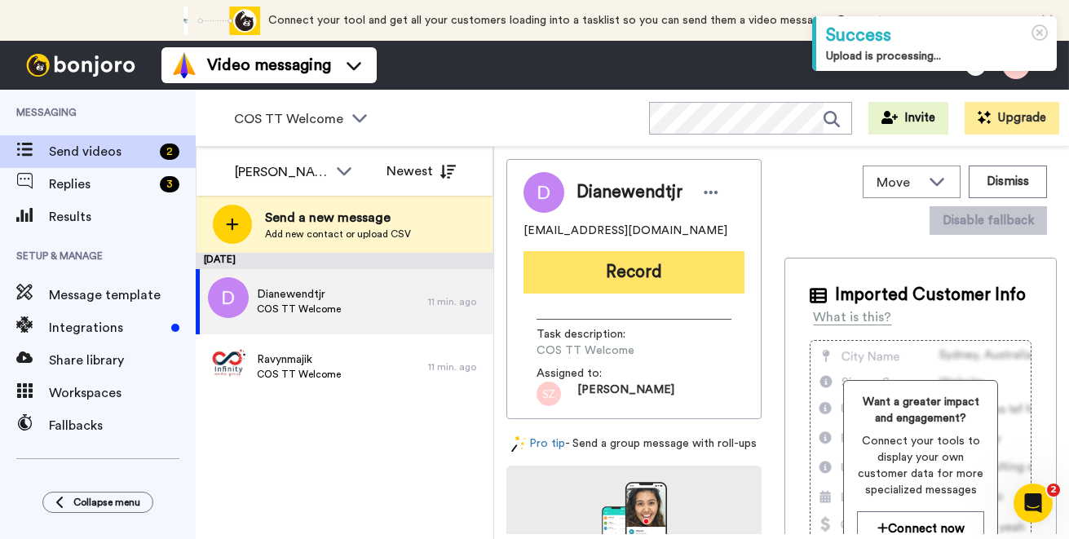
click at [626, 276] on button "Record" at bounding box center [633, 272] width 221 height 42
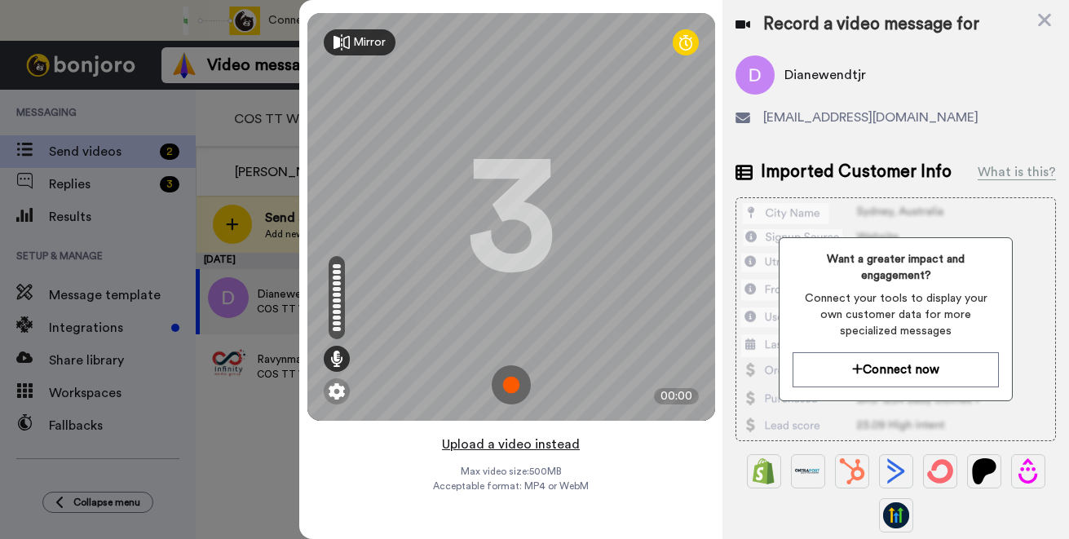
click at [528, 442] on button "Upload a video instead" at bounding box center [511, 444] width 148 height 21
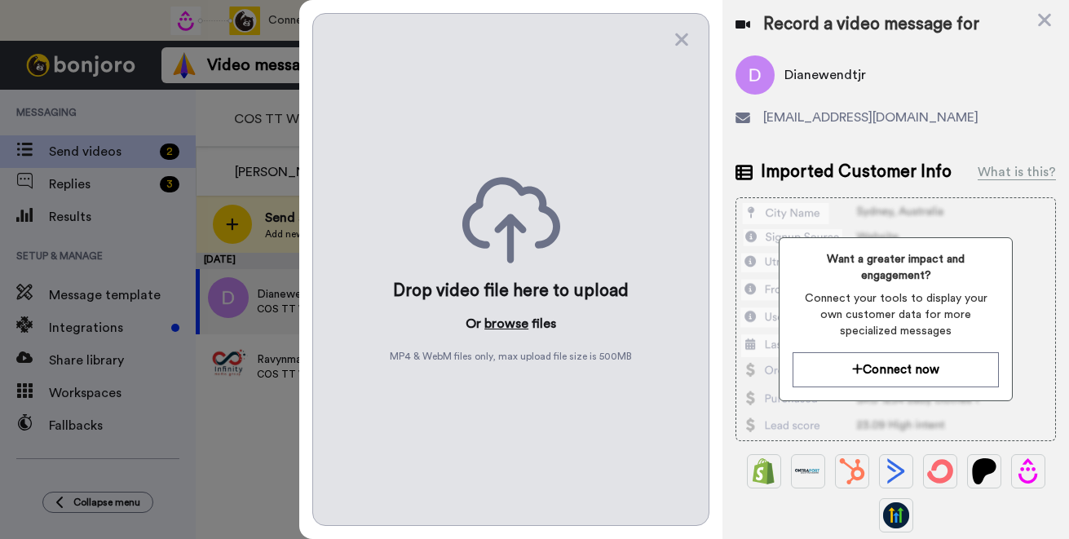
click at [511, 320] on button "browse" at bounding box center [506, 324] width 44 height 20
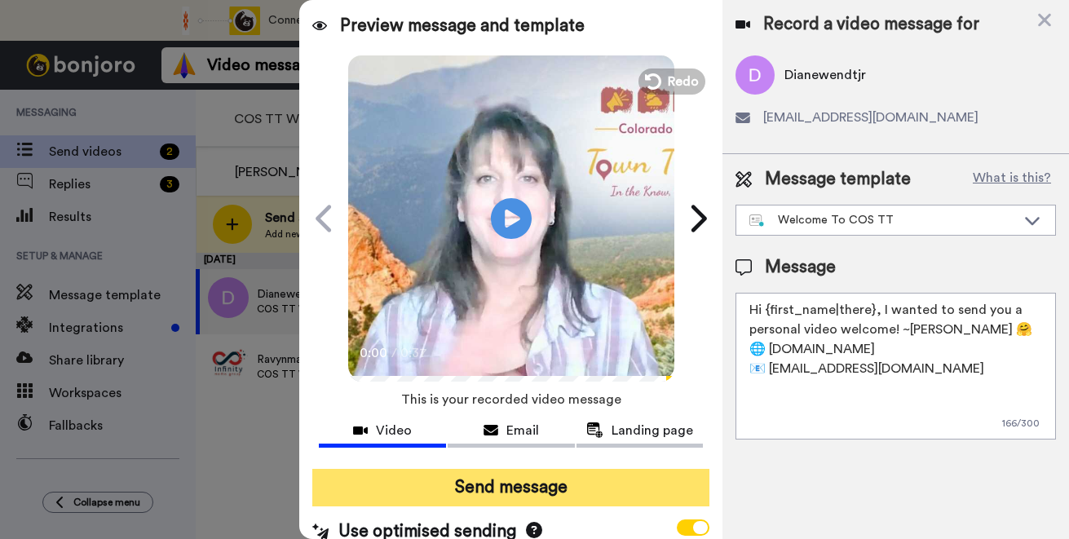
click at [494, 490] on button "Send message" at bounding box center [510, 488] width 397 height 38
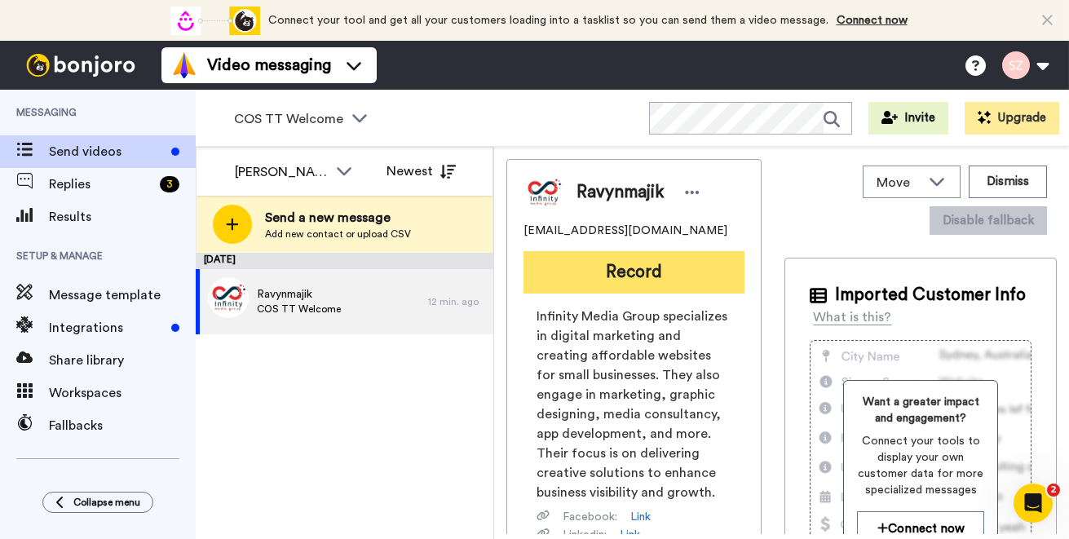
click at [627, 278] on button "Record" at bounding box center [633, 272] width 221 height 42
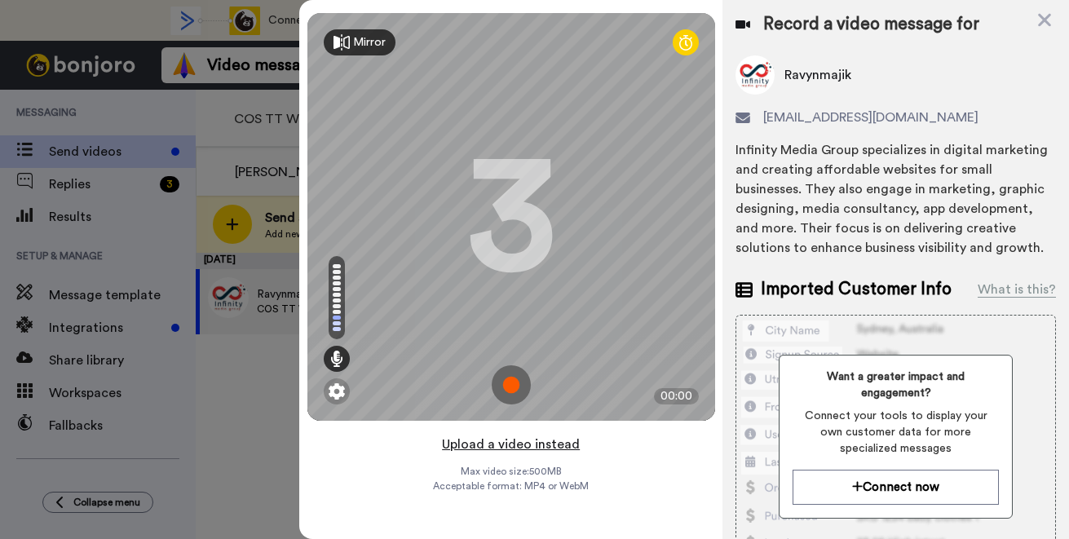
click at [540, 447] on button "Upload a video instead" at bounding box center [511, 444] width 148 height 21
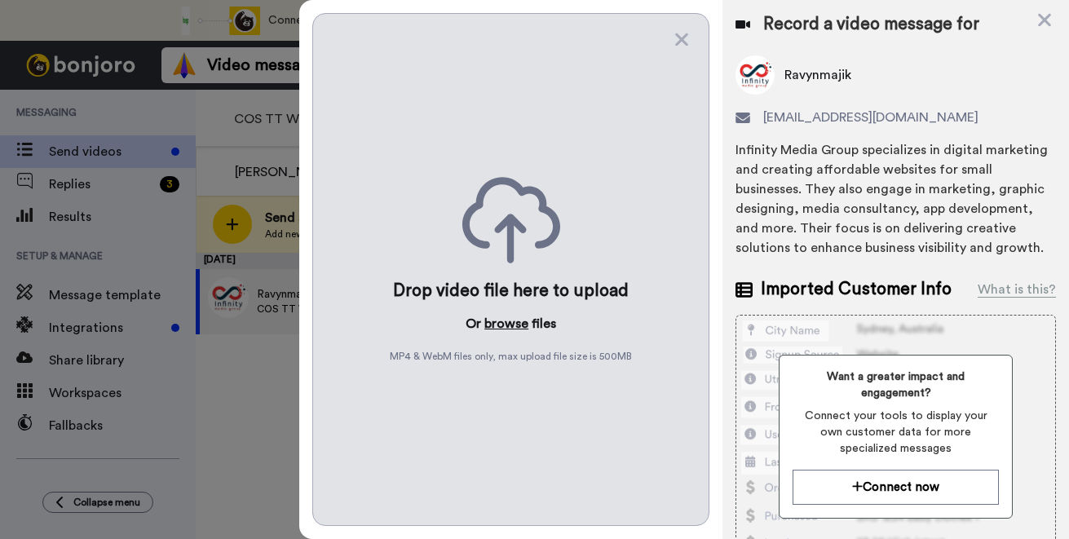
click at [501, 327] on button "browse" at bounding box center [506, 324] width 44 height 20
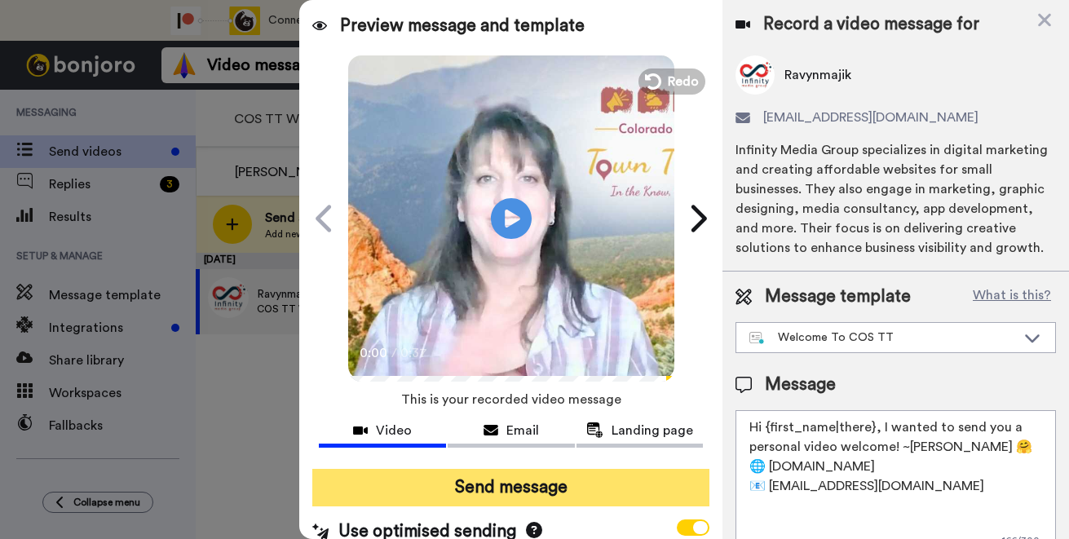
click at [441, 490] on button "Send message" at bounding box center [510, 488] width 397 height 38
